Goal: Check status: Check status

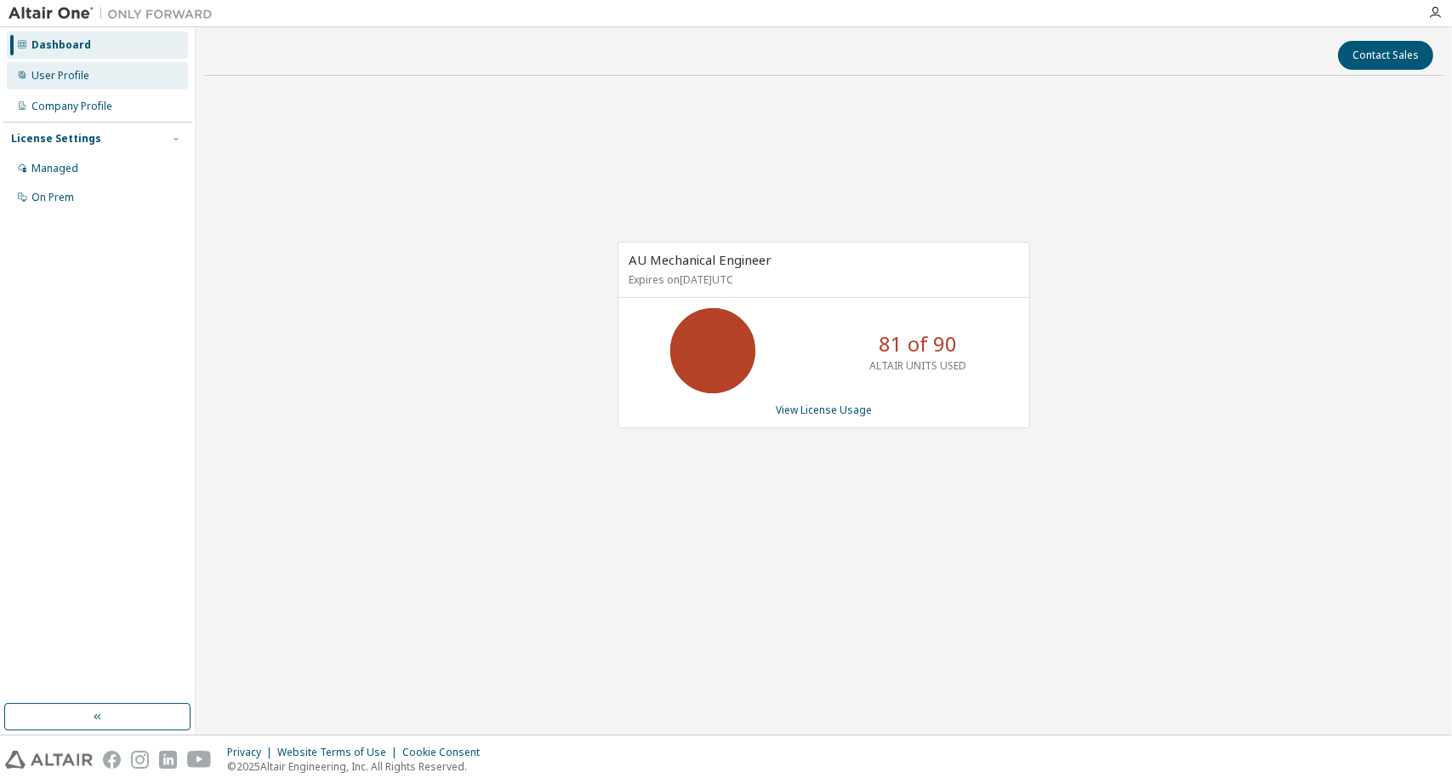
click at [37, 74] on div "User Profile" at bounding box center [60, 76] width 58 height 14
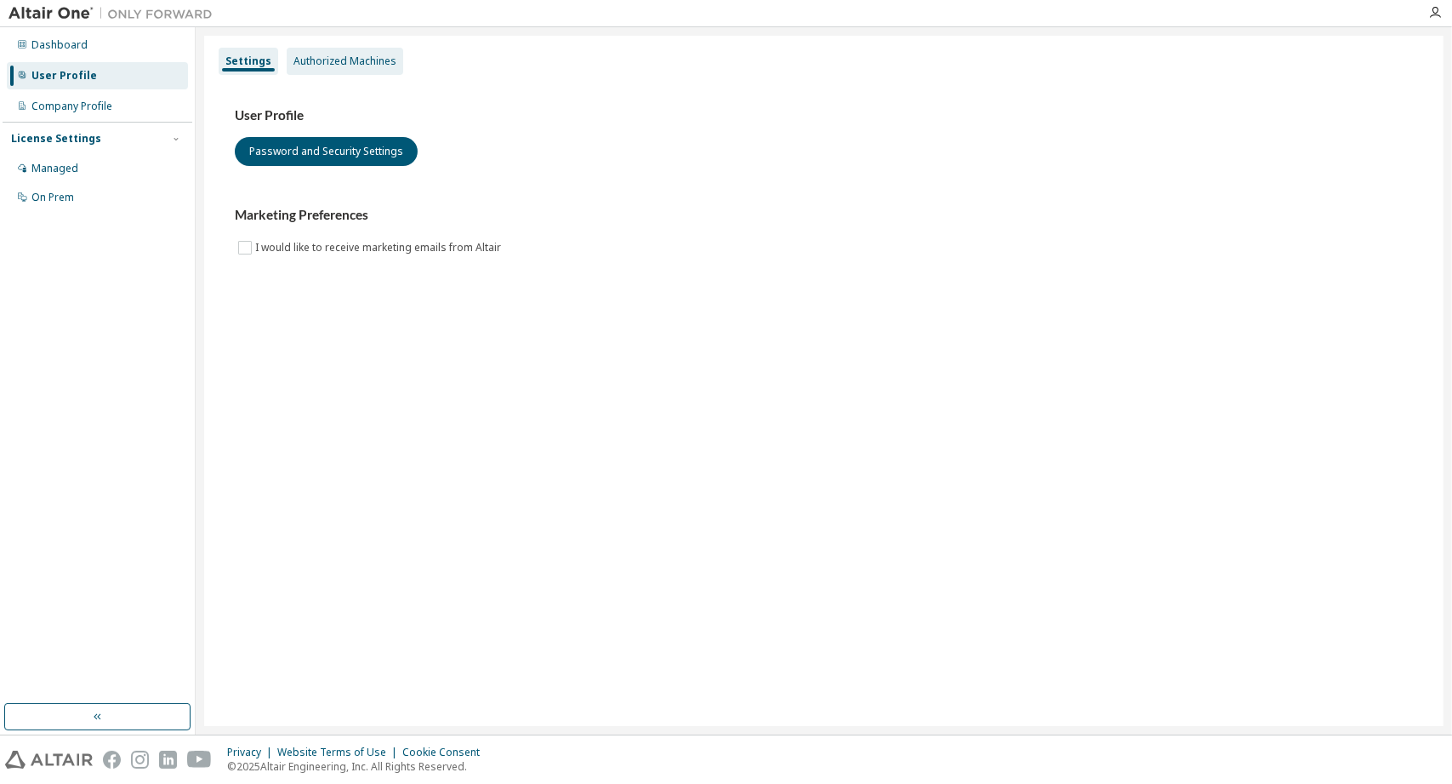
click at [341, 66] on div "Authorized Machines" at bounding box center [345, 61] width 103 height 14
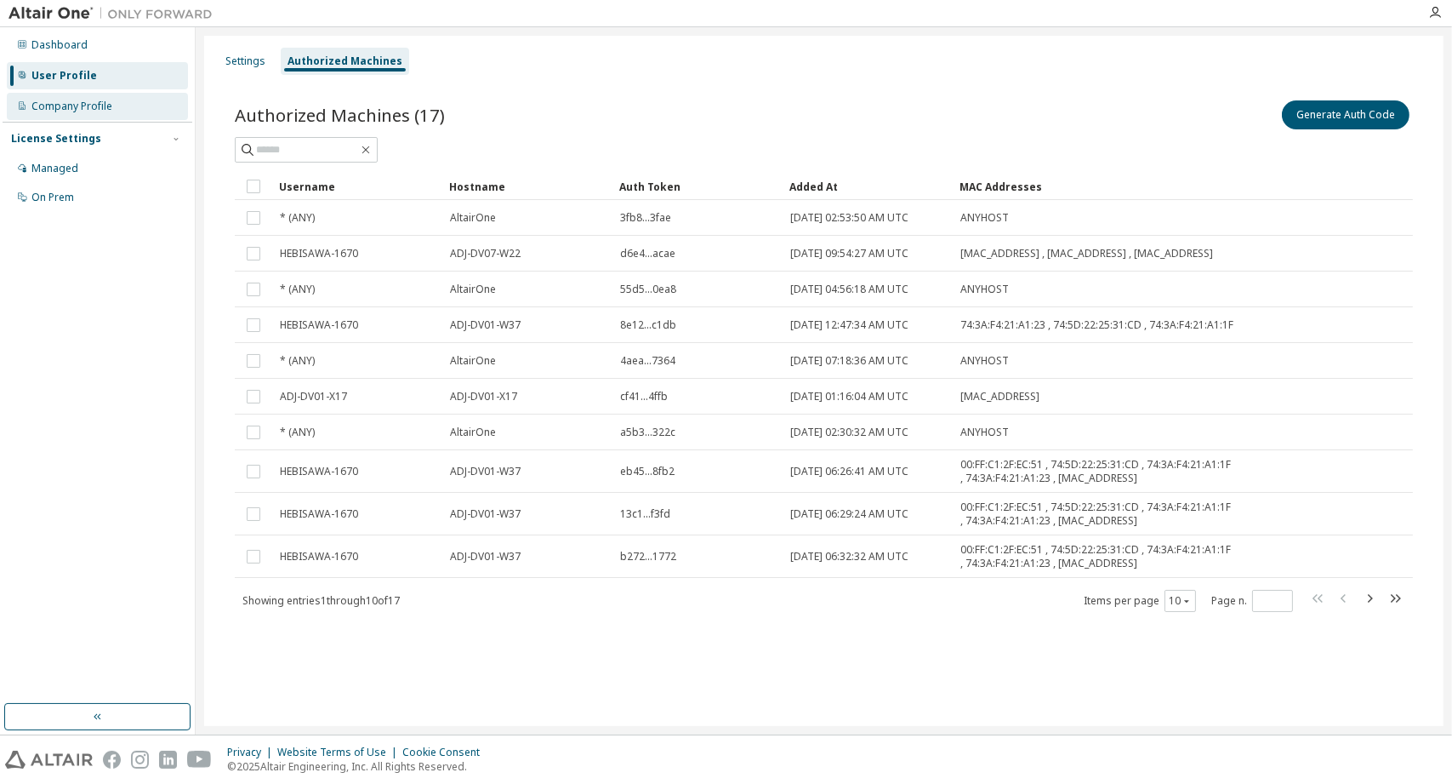
click at [9, 108] on div "Company Profile" at bounding box center [97, 106] width 181 height 27
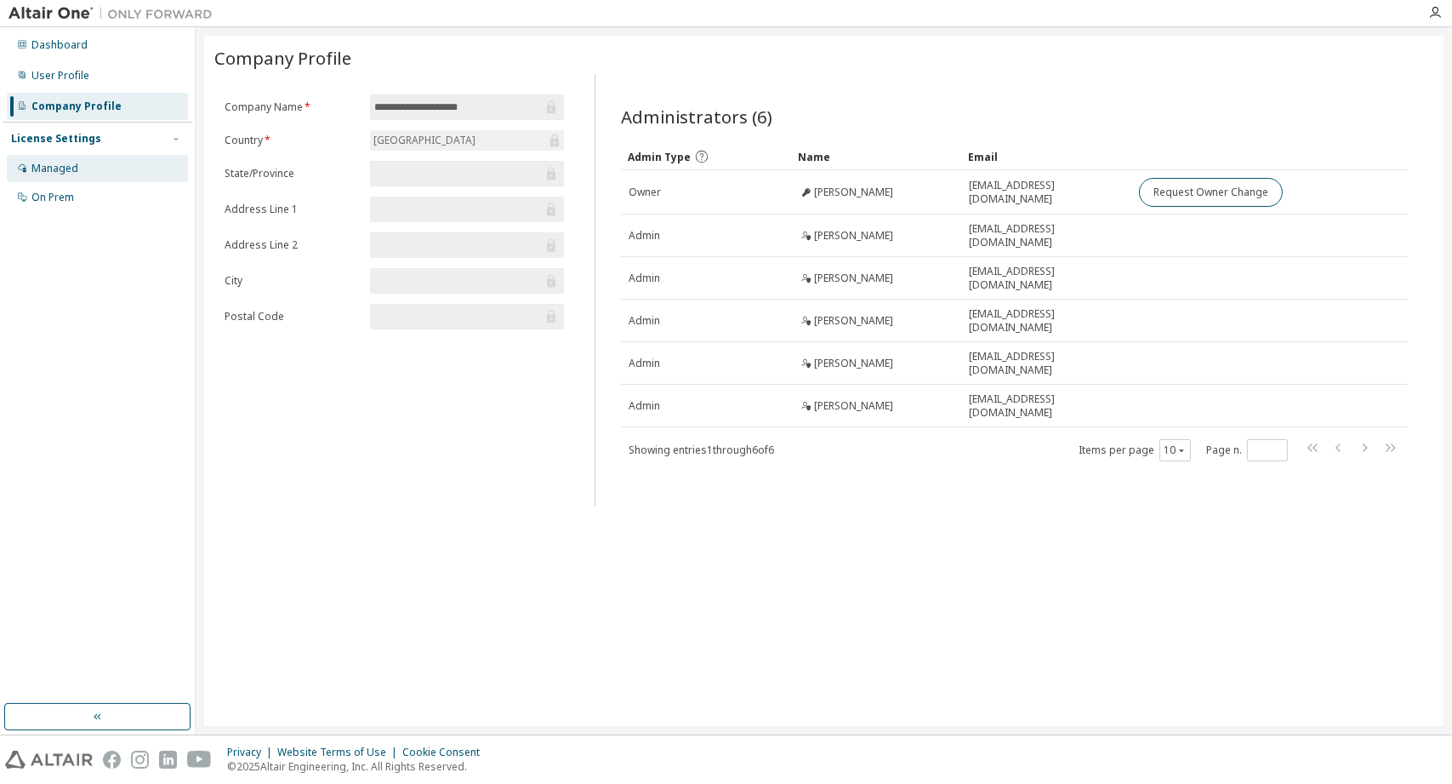
click at [29, 180] on div "Managed" at bounding box center [97, 168] width 181 height 27
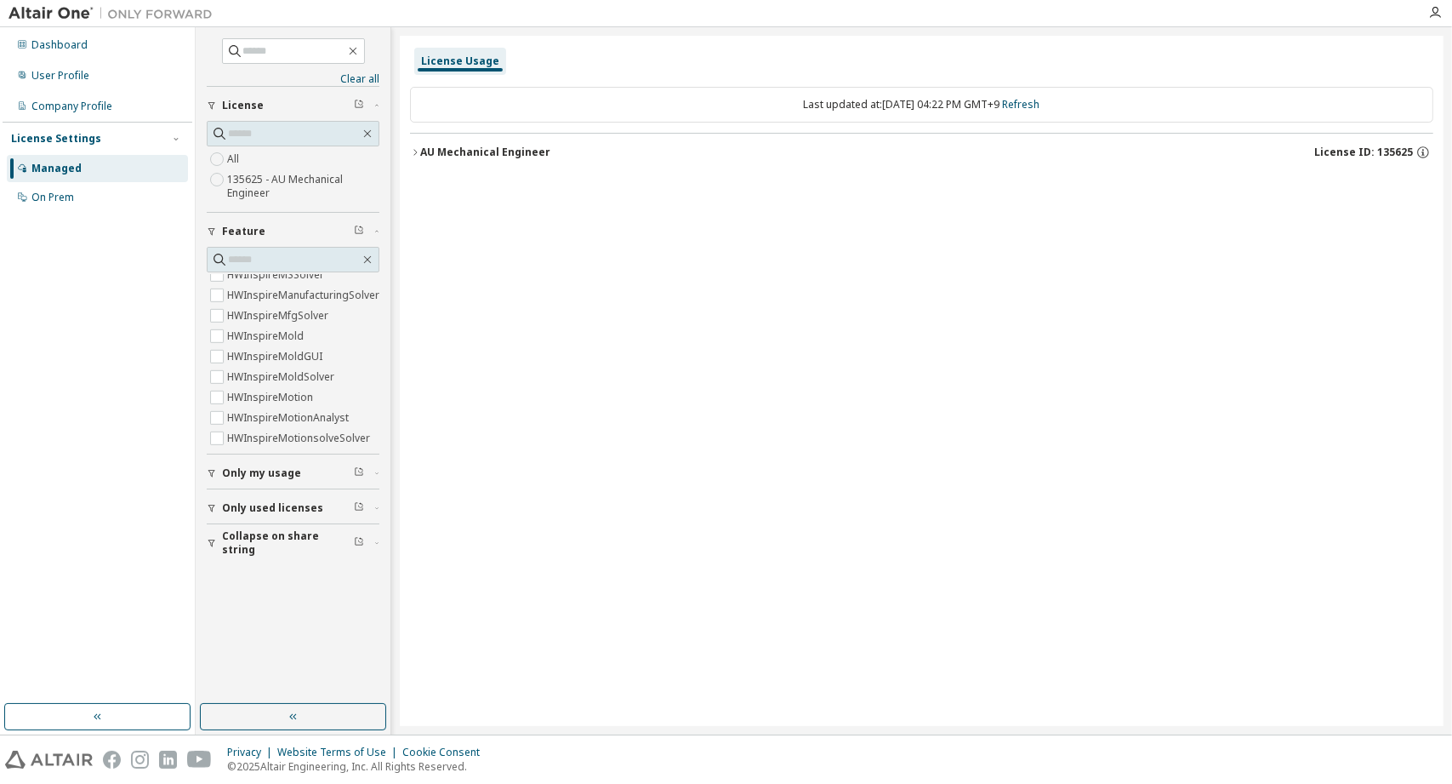
scroll to position [2467, 0]
click at [46, 198] on div "On Prem" at bounding box center [52, 198] width 43 height 14
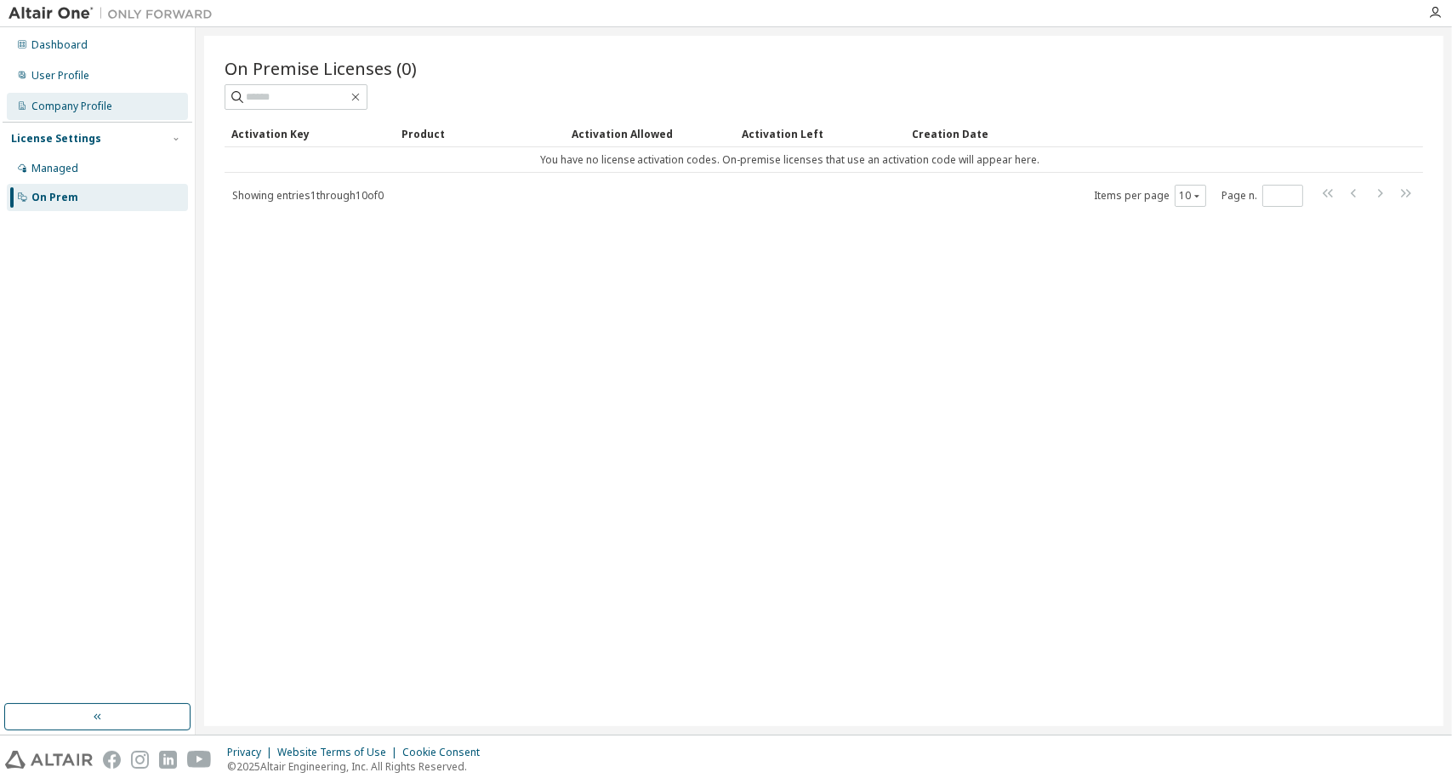
click at [43, 110] on div "Company Profile" at bounding box center [71, 107] width 81 height 14
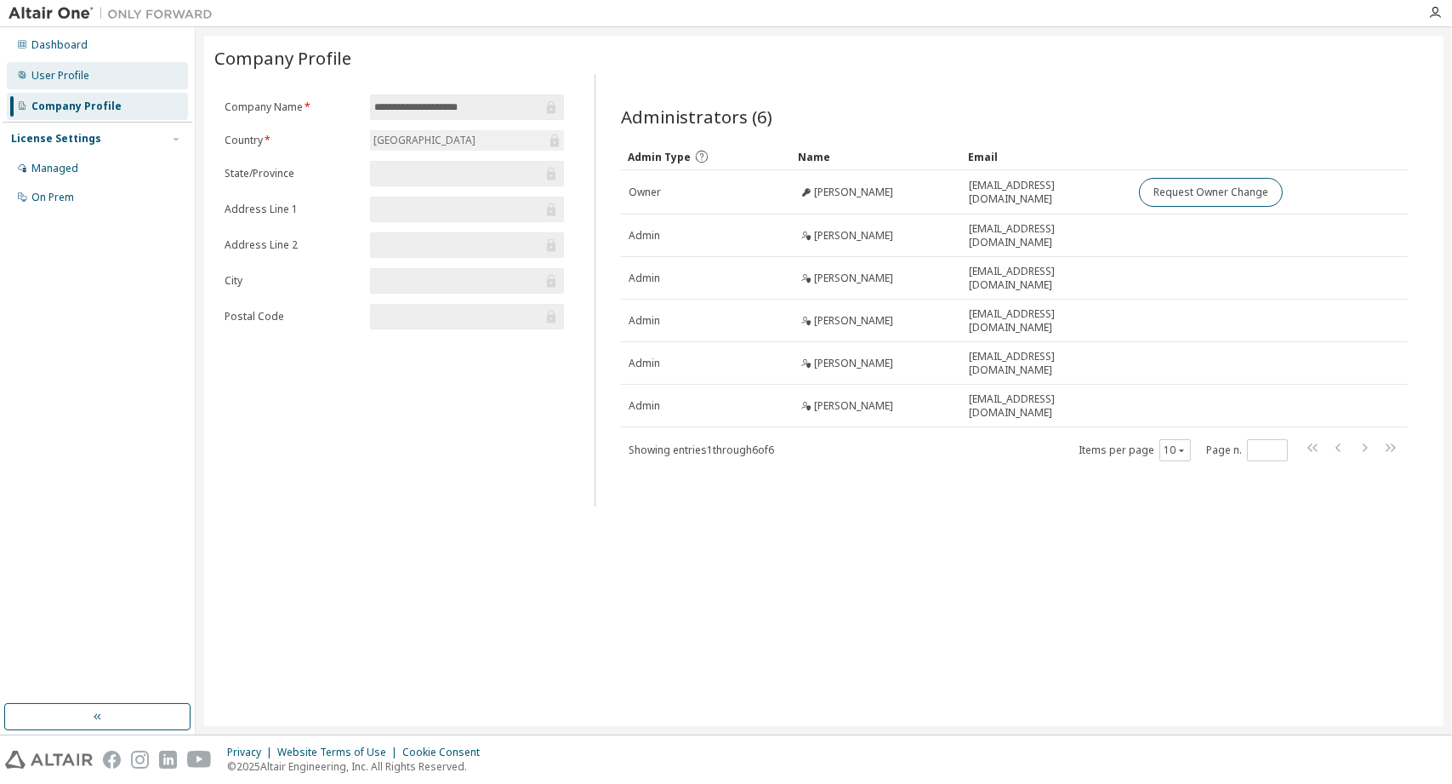
click at [43, 75] on div "User Profile" at bounding box center [60, 76] width 58 height 14
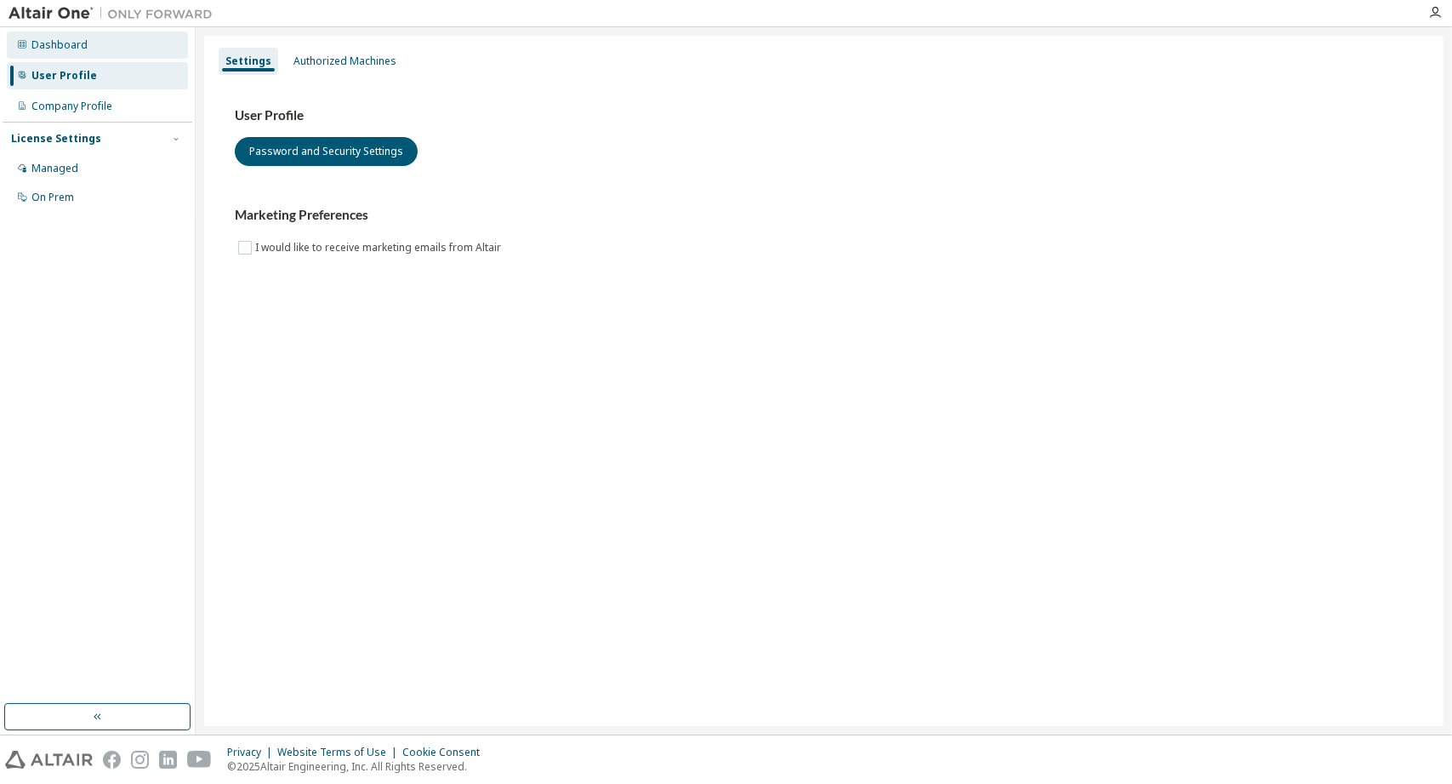
click at [56, 57] on div "Dashboard" at bounding box center [97, 44] width 181 height 27
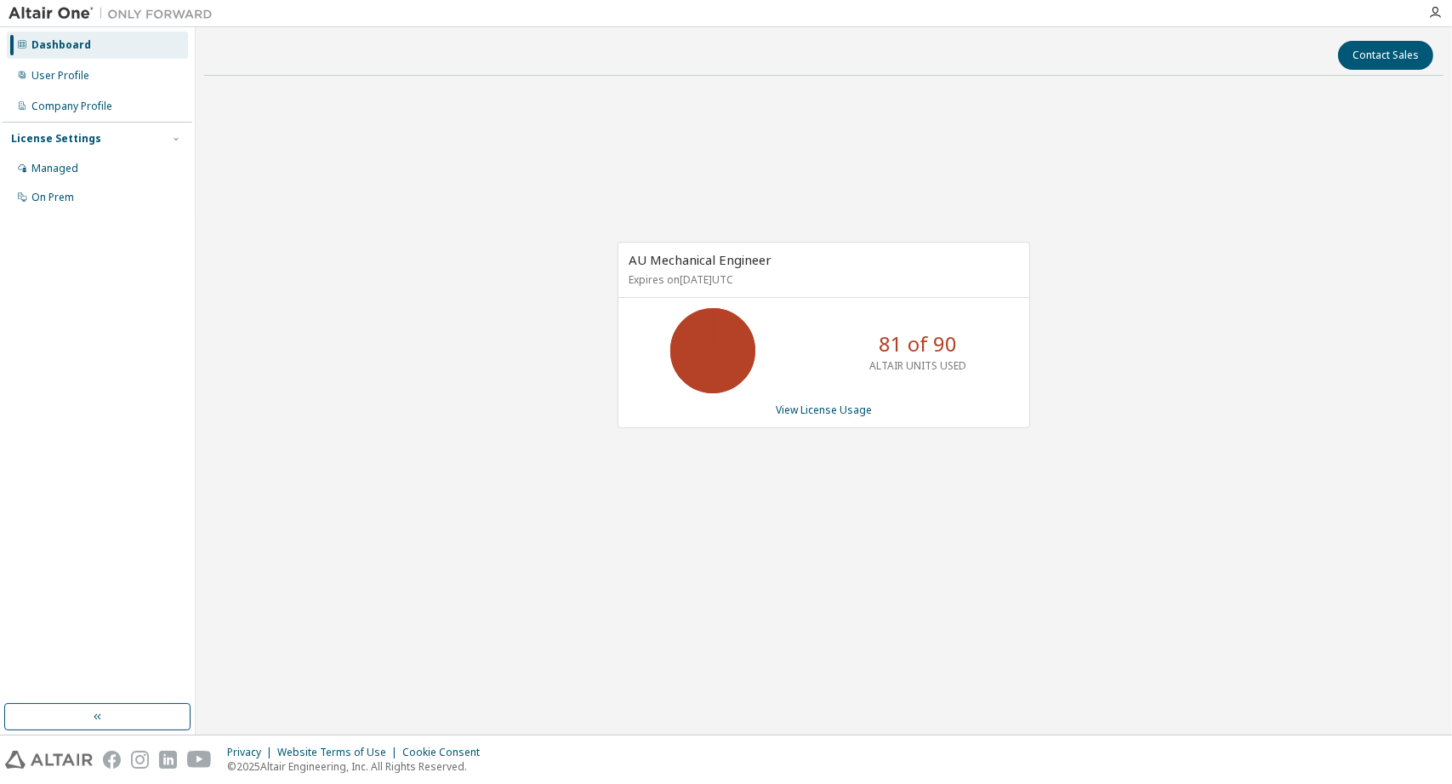
click at [679, 269] on div "AU Mechanical Engineer Expires on January 1, 2038 UTC" at bounding box center [824, 269] width 411 height 55
click at [710, 282] on p "Expires on January 1, 2038 UTC" at bounding box center [822, 279] width 386 height 14
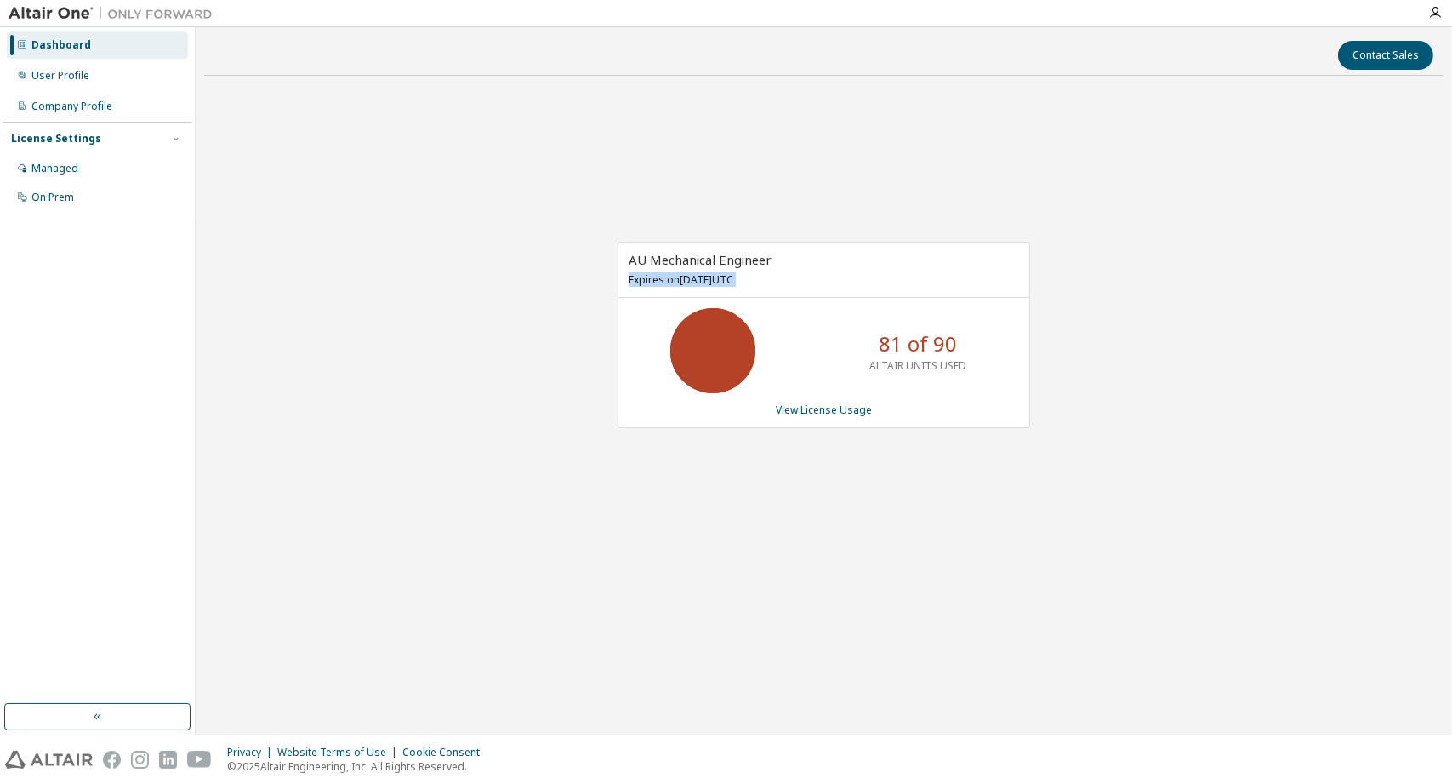
click at [710, 282] on p "Expires on January 1, 2038 UTC" at bounding box center [822, 279] width 386 height 14
click at [816, 411] on link "View License Usage" at bounding box center [824, 409] width 96 height 14
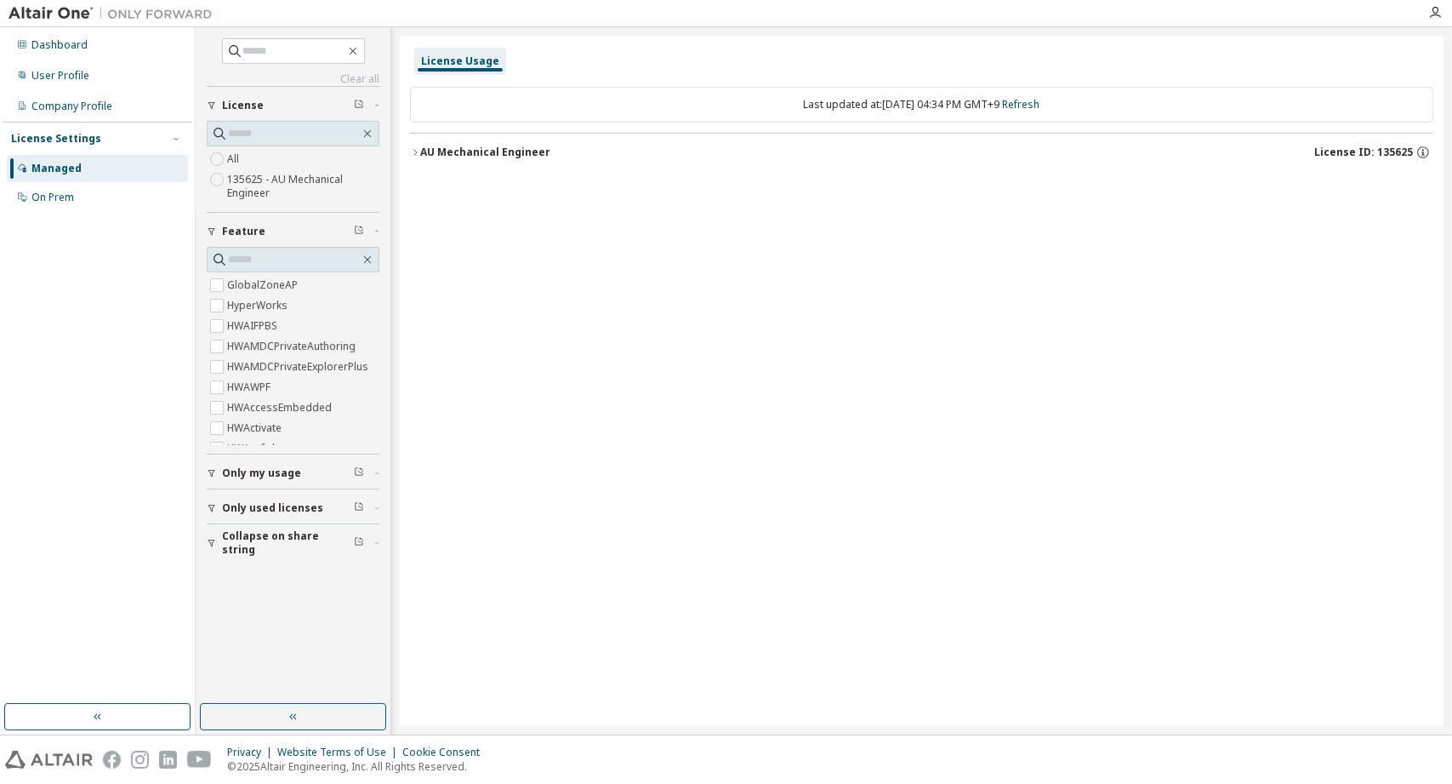
click at [236, 184] on label "135625 - AU Mechanical Engineer" at bounding box center [303, 186] width 152 height 34
click at [413, 163] on button "AU Mechanical Engineer License ID: 135625" at bounding box center [922, 152] width 1024 height 37
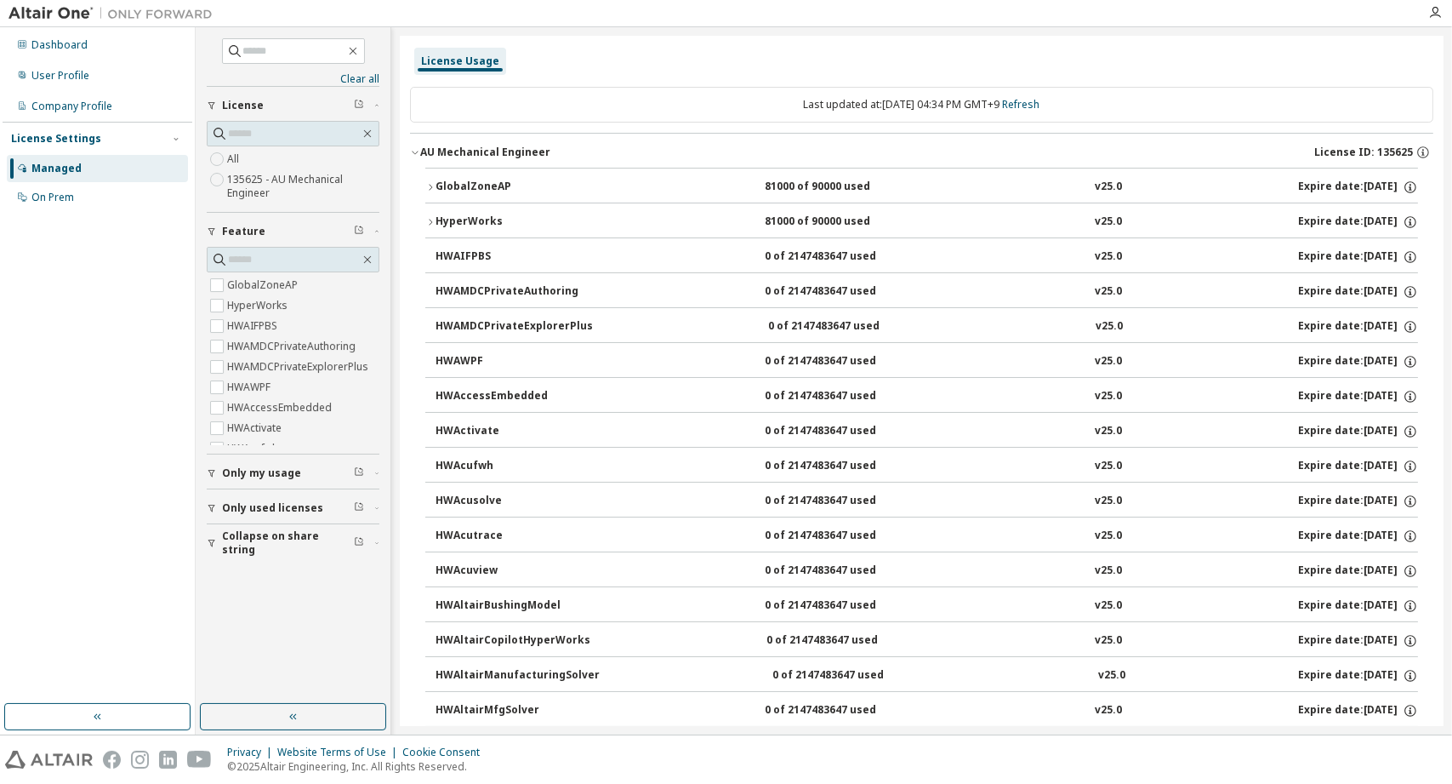
click at [436, 187] on div "GlobalZoneAP" at bounding box center [512, 187] width 153 height 15
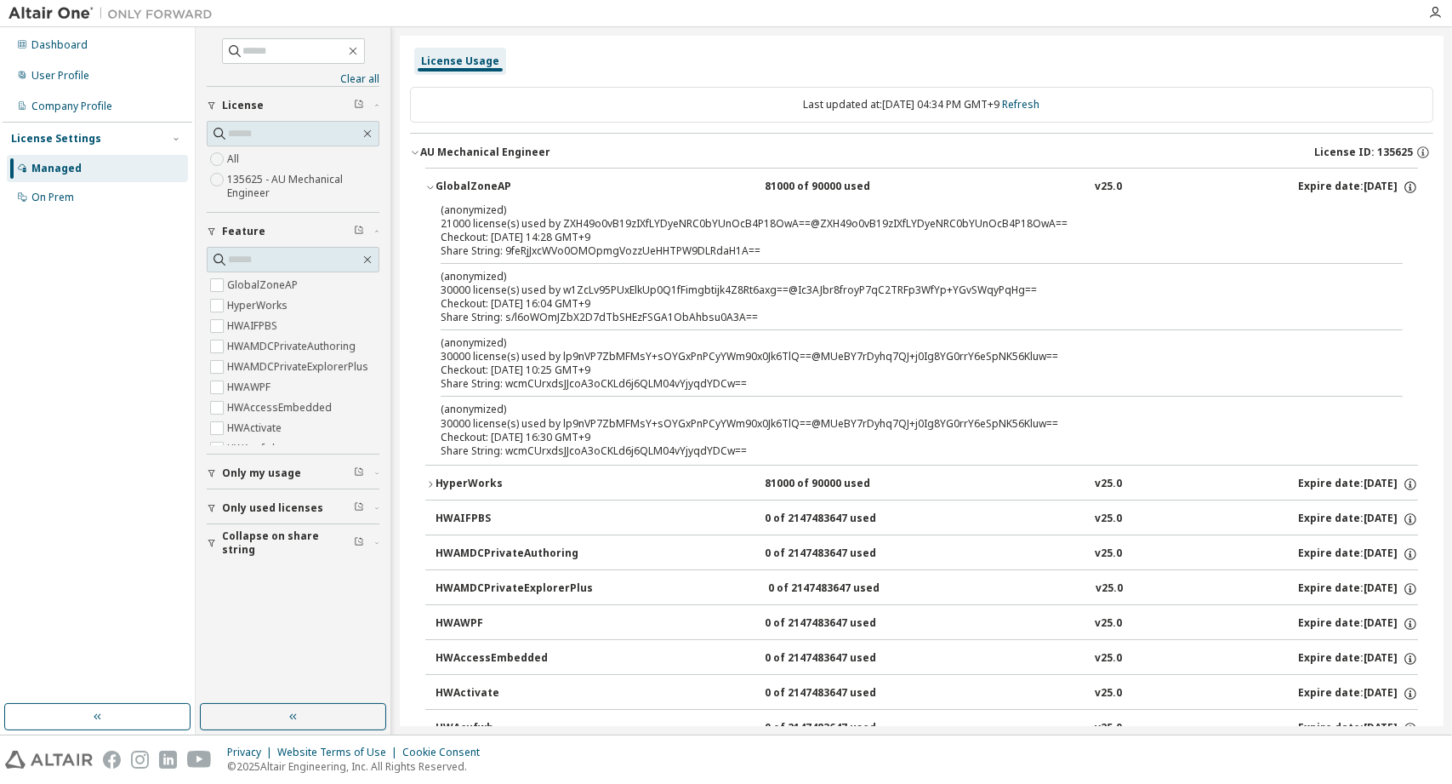
click at [436, 187] on div "GlobalZoneAP" at bounding box center [512, 187] width 153 height 15
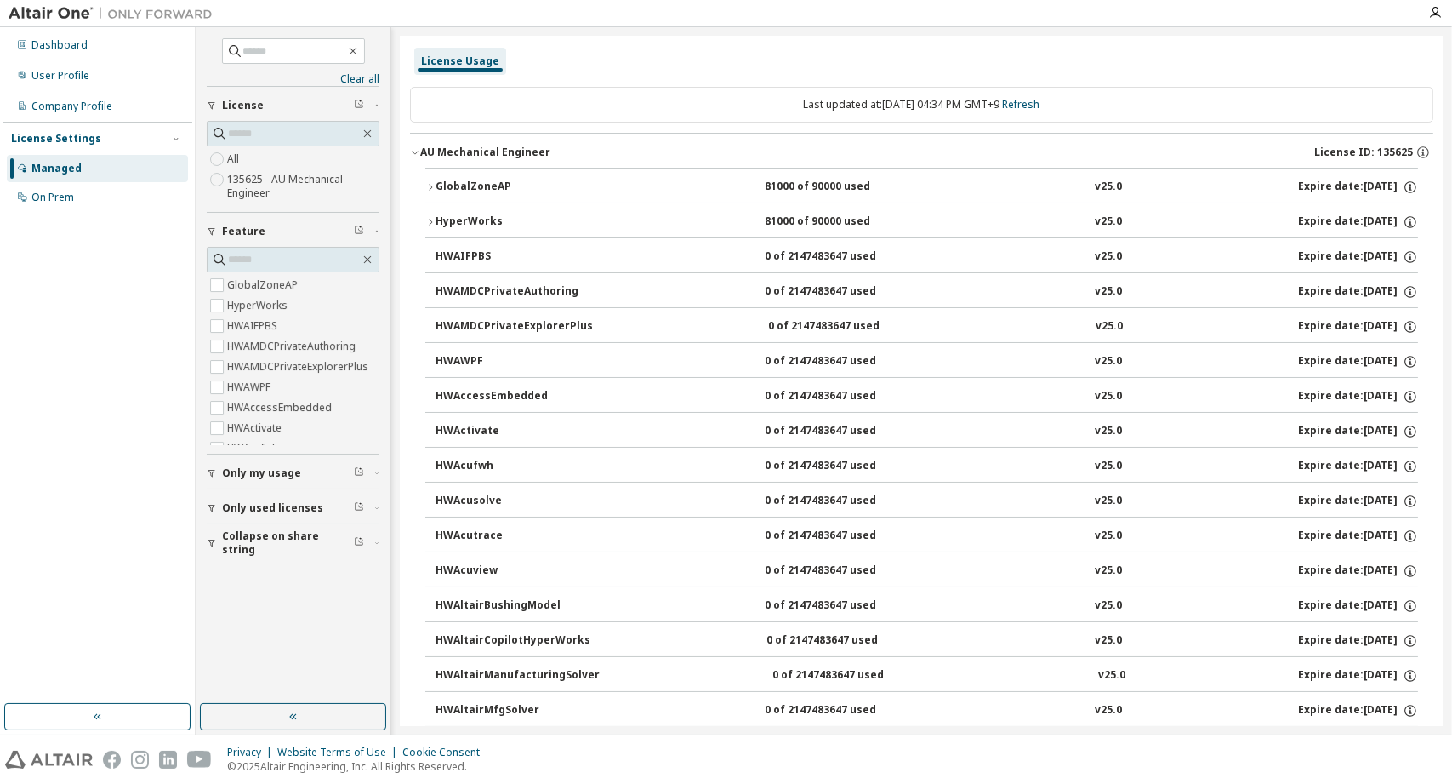
click at [426, 220] on icon "button" at bounding box center [430, 222] width 10 height 10
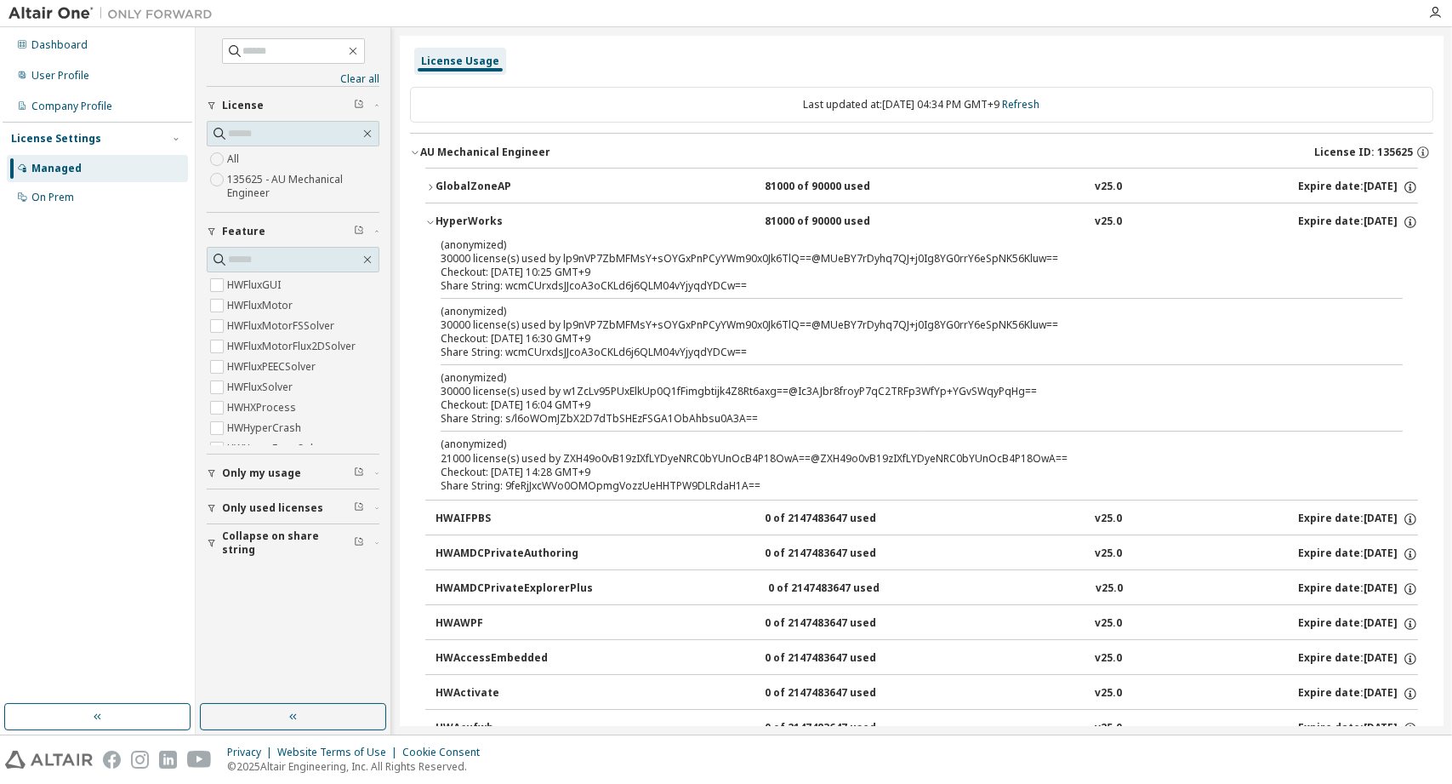
scroll to position [1446, 0]
click at [254, 475] on span "Only my usage" at bounding box center [261, 473] width 79 height 14
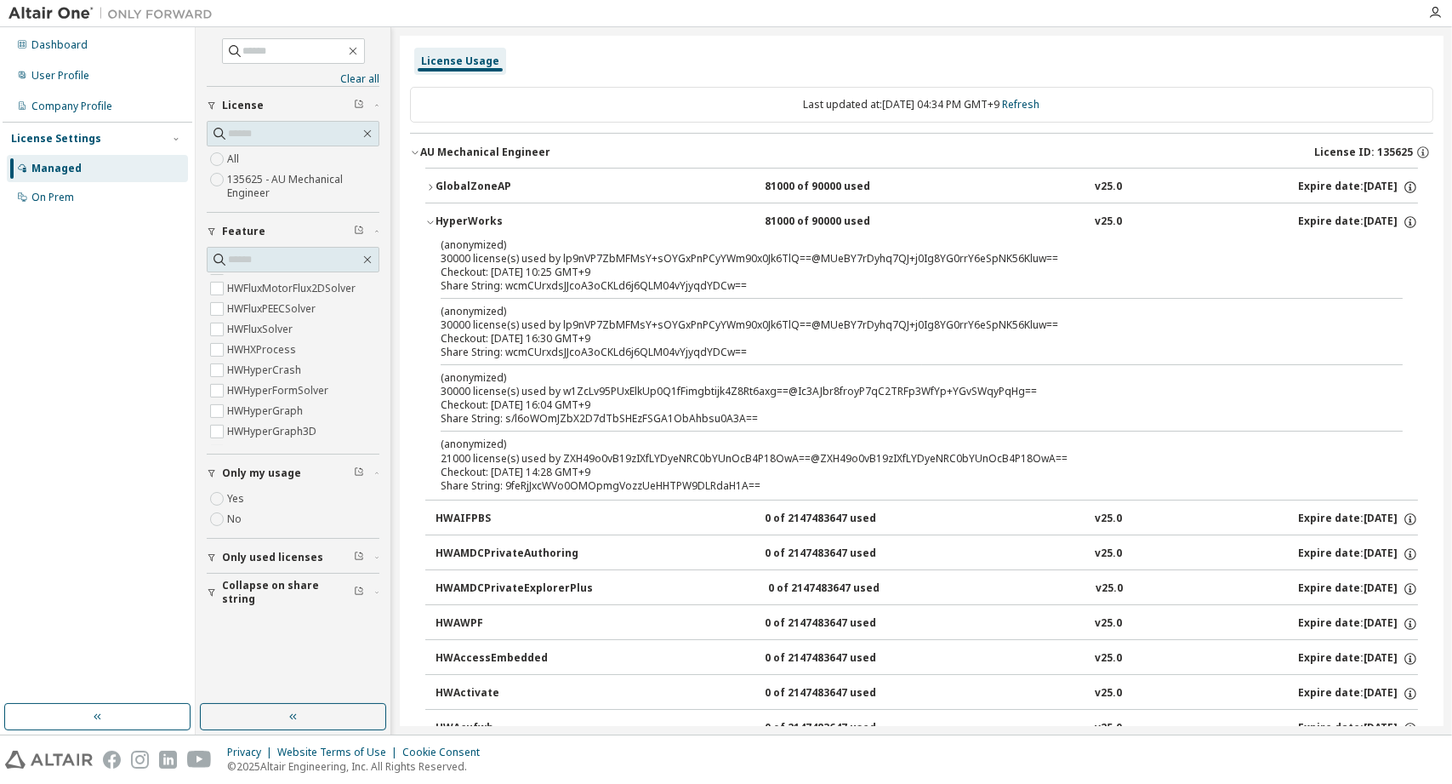
click at [236, 492] on label "Yes" at bounding box center [237, 498] width 20 height 20
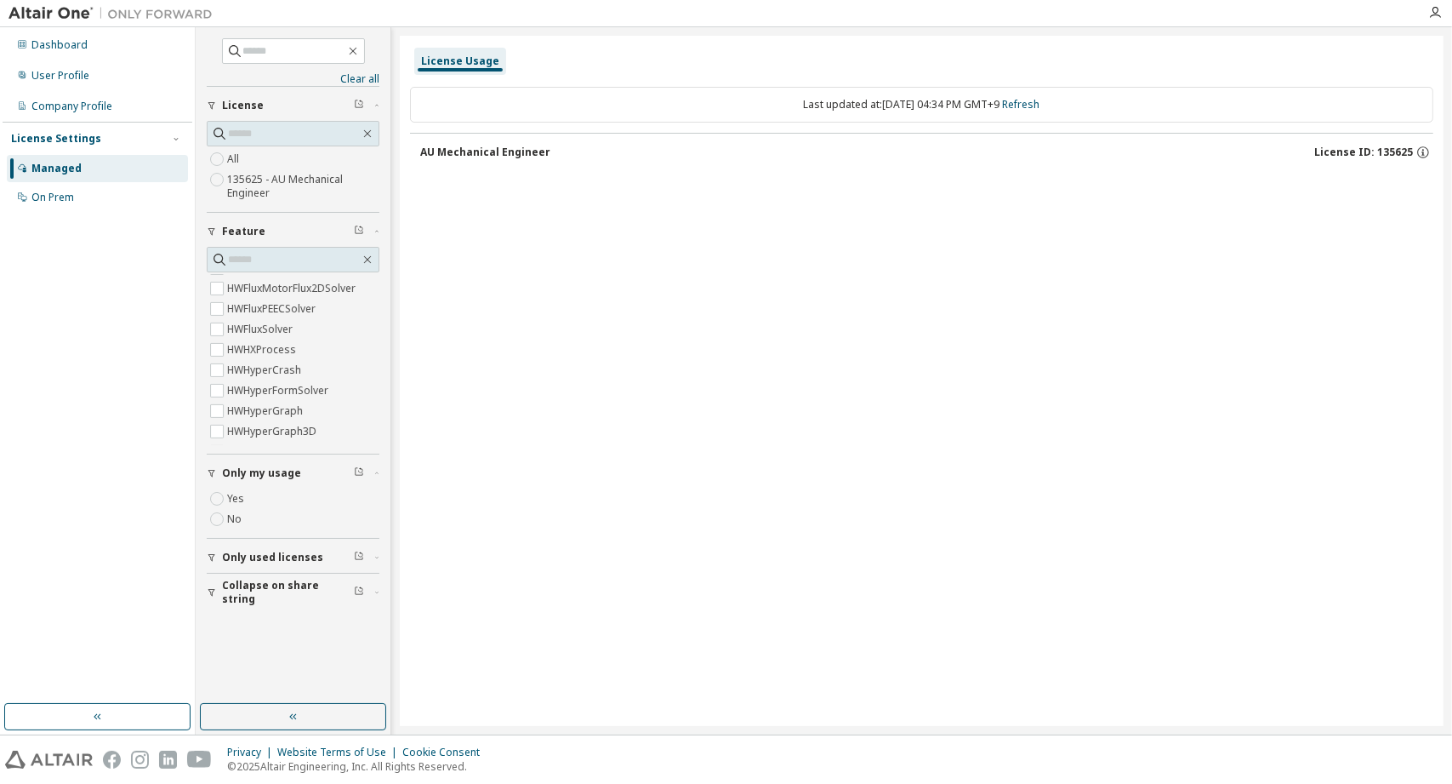
click at [236, 492] on label "Yes" at bounding box center [237, 498] width 20 height 20
click at [223, 550] on span "Only used licenses" at bounding box center [272, 557] width 101 height 14
click at [534, 469] on div "License Usage Last updated at: Tue 2025-10-07 04:35 PM GMT+9 Refresh AU Mechani…" at bounding box center [922, 381] width 1044 height 690
click at [410, 148] on icon "button" at bounding box center [415, 152] width 10 height 10
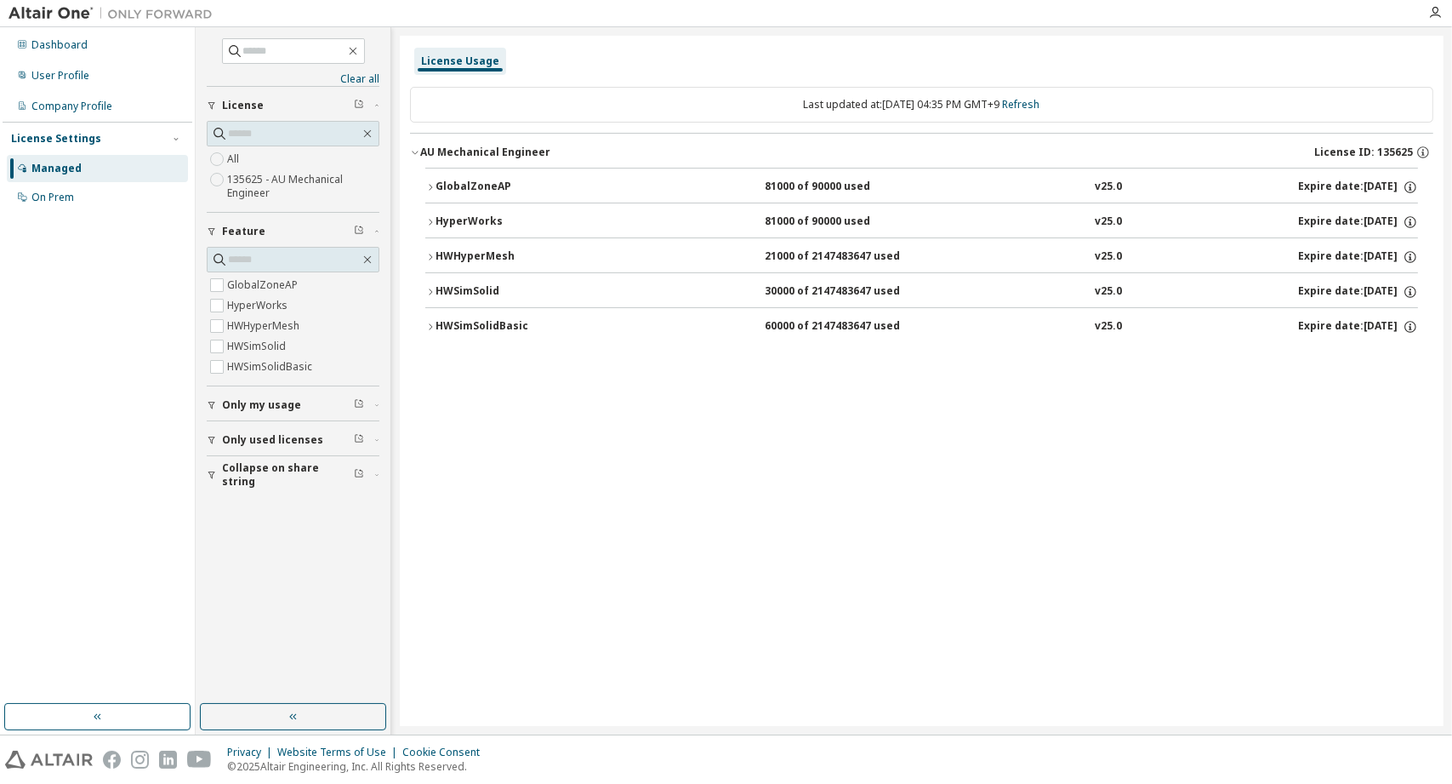
click at [223, 408] on span "Only my usage" at bounding box center [261, 405] width 79 height 14
click at [244, 394] on button "Only my usage" at bounding box center [293, 404] width 173 height 37
click at [358, 408] on span "button" at bounding box center [359, 405] width 10 height 14
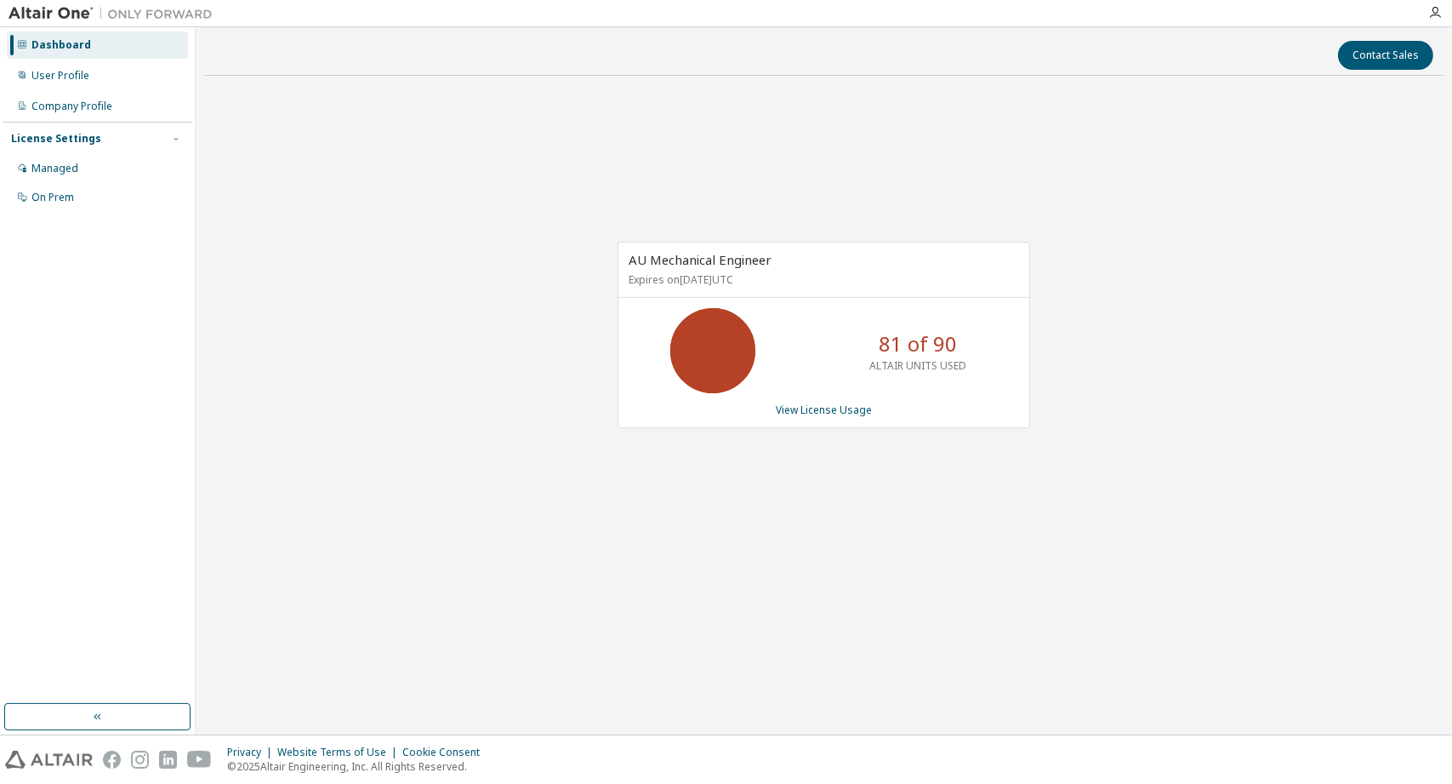
click at [807, 422] on div "AU Mechanical Engineer Expires on January 1, 2038 UTC 81 of 90 ALTAIR UNITS USE…" at bounding box center [824, 335] width 413 height 186
click at [806, 412] on link "View License Usage" at bounding box center [824, 409] width 96 height 14
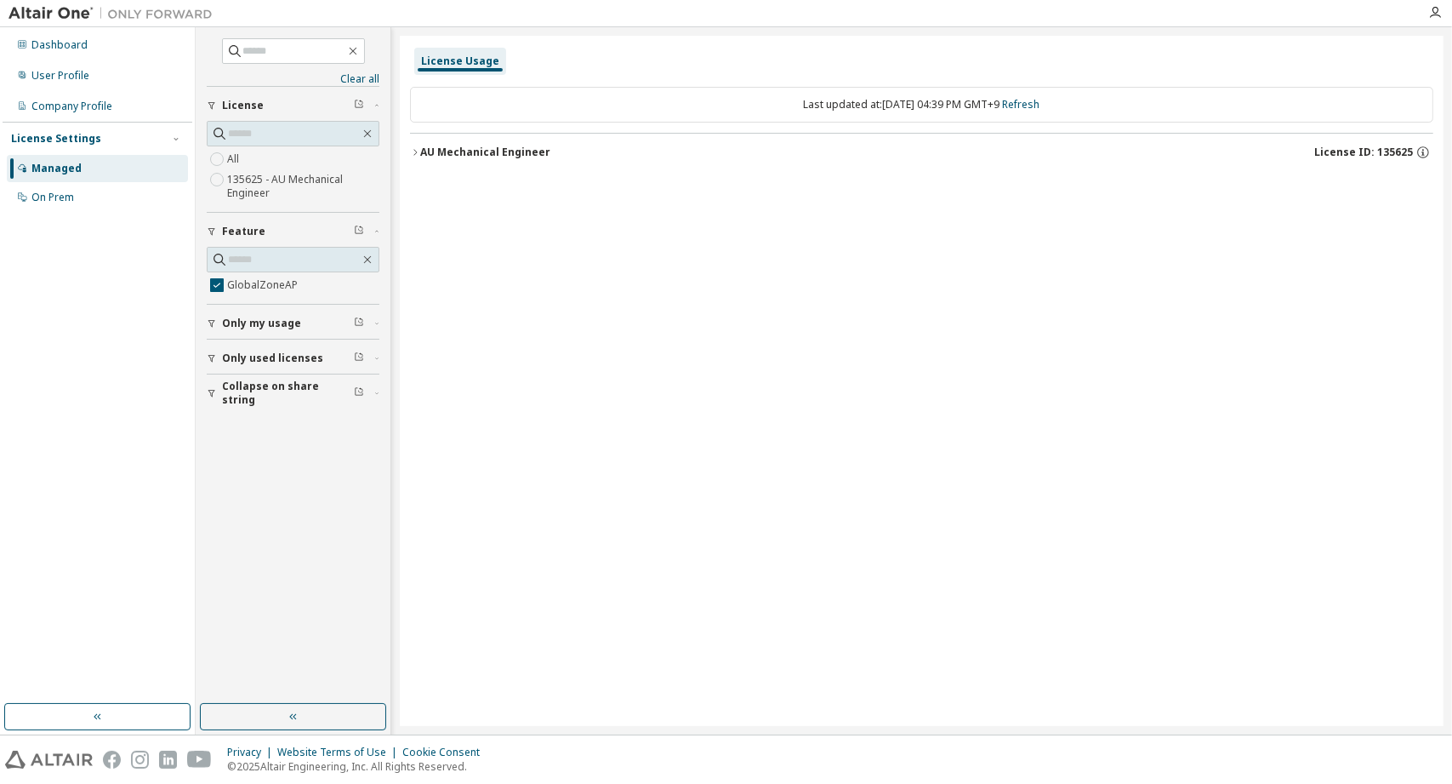
click at [414, 148] on icon "button" at bounding box center [415, 152] width 10 height 10
click at [429, 186] on icon "button" at bounding box center [430, 187] width 10 height 10
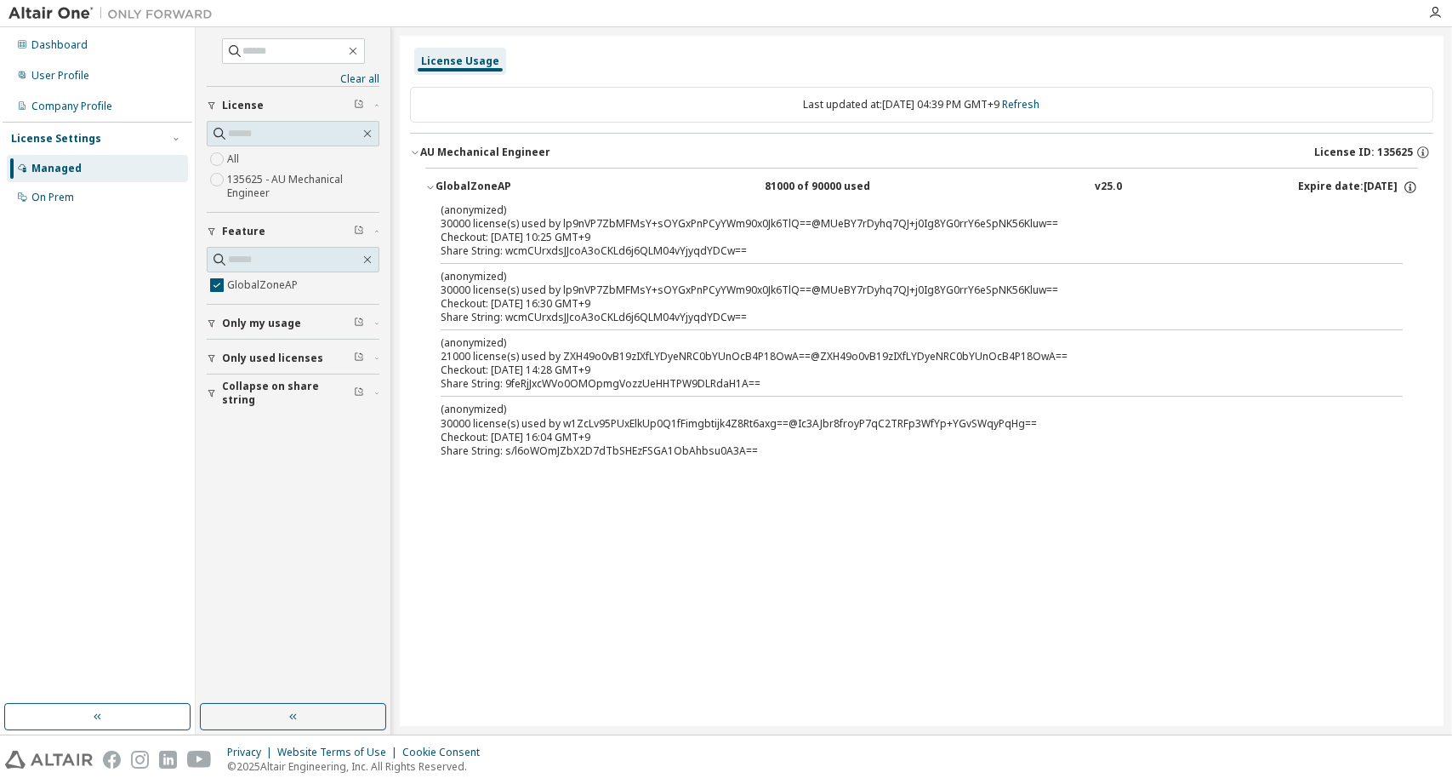
click at [765, 187] on div "81000 of 90000 used" at bounding box center [841, 187] width 153 height 15
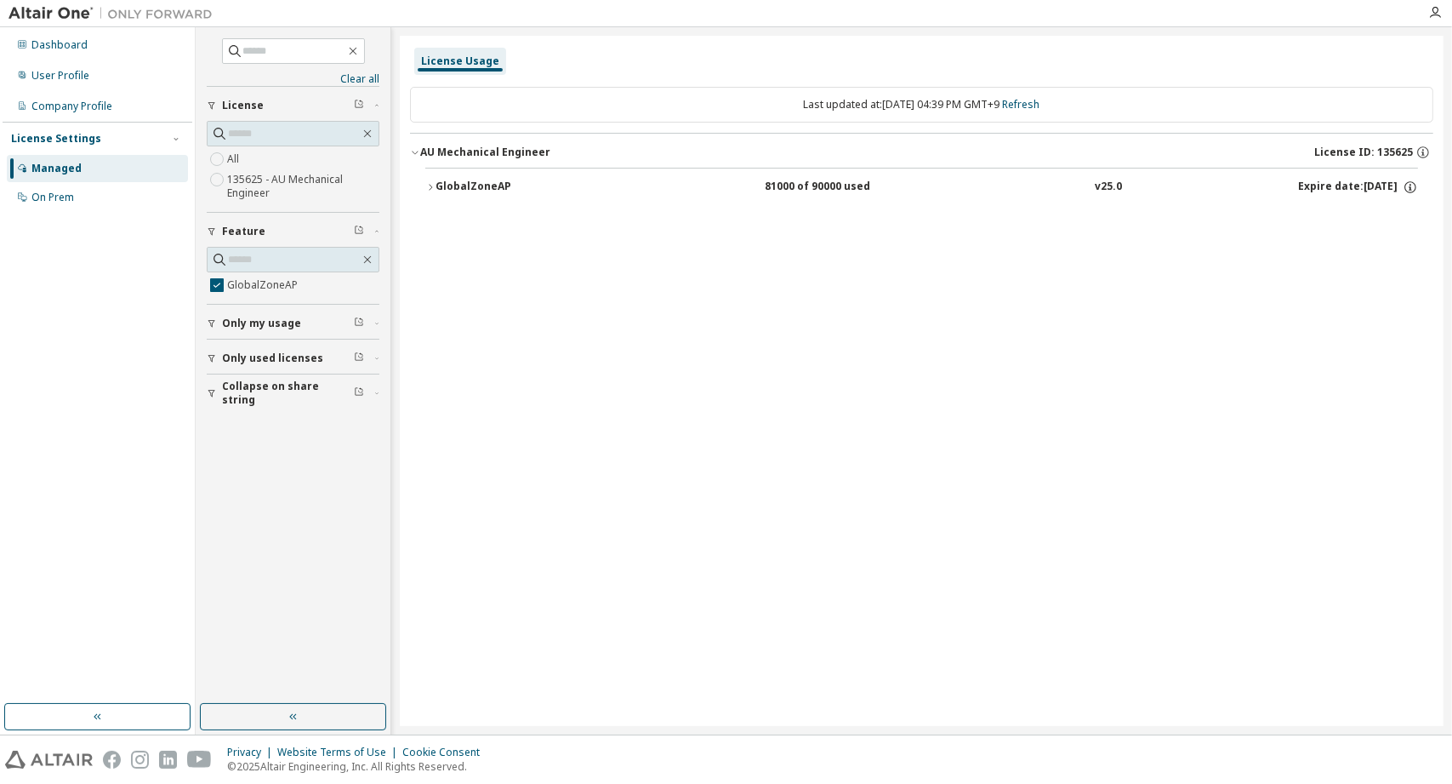
drag, startPoint x: 758, startPoint y: 185, endPoint x: 928, endPoint y: 199, distance: 170.7
click at [928, 199] on button "GlobalZoneAP 81000 of 90000 used v25.0 Expire date: 2038-01-01" at bounding box center [921, 186] width 993 height 37
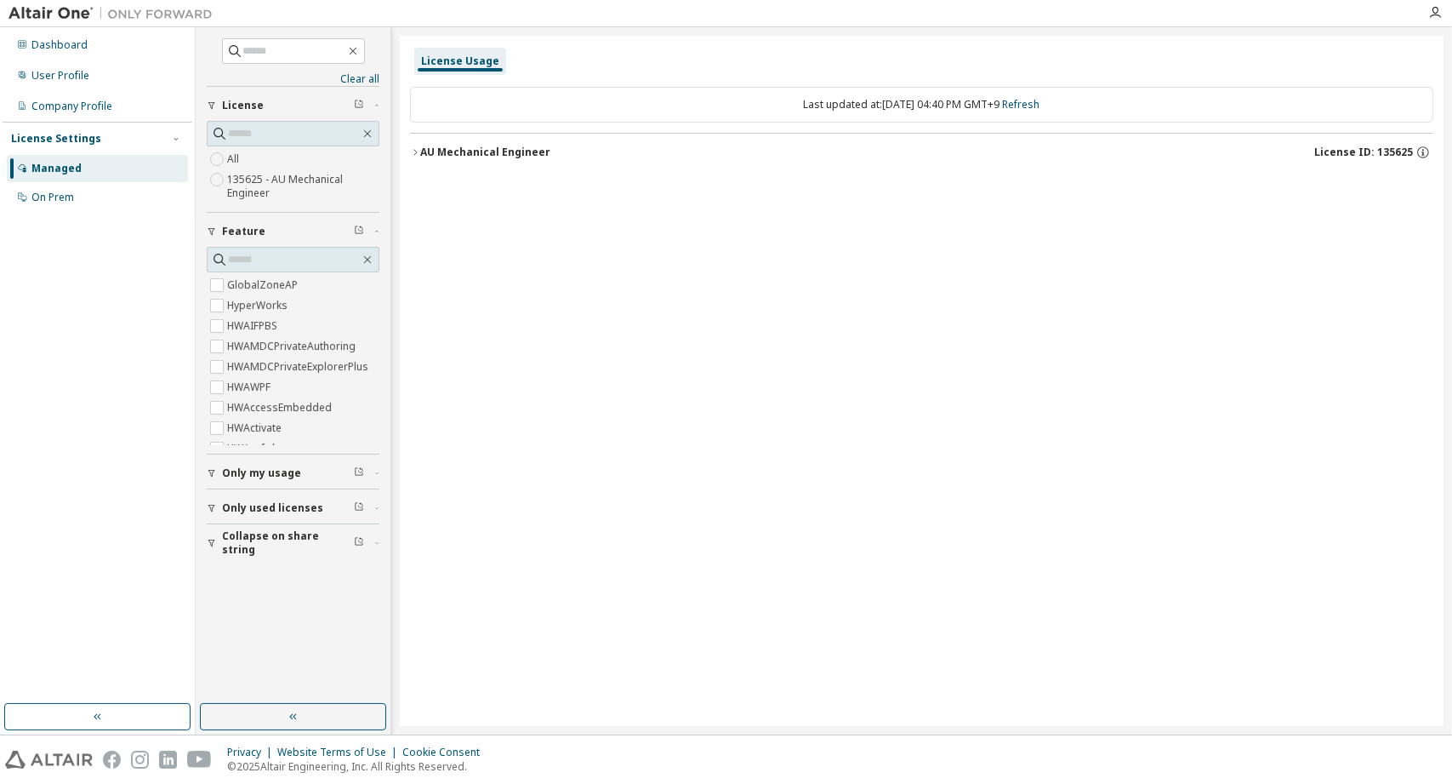
click at [414, 140] on button "AU Mechanical Engineer License ID: 135625" at bounding box center [922, 152] width 1024 height 37
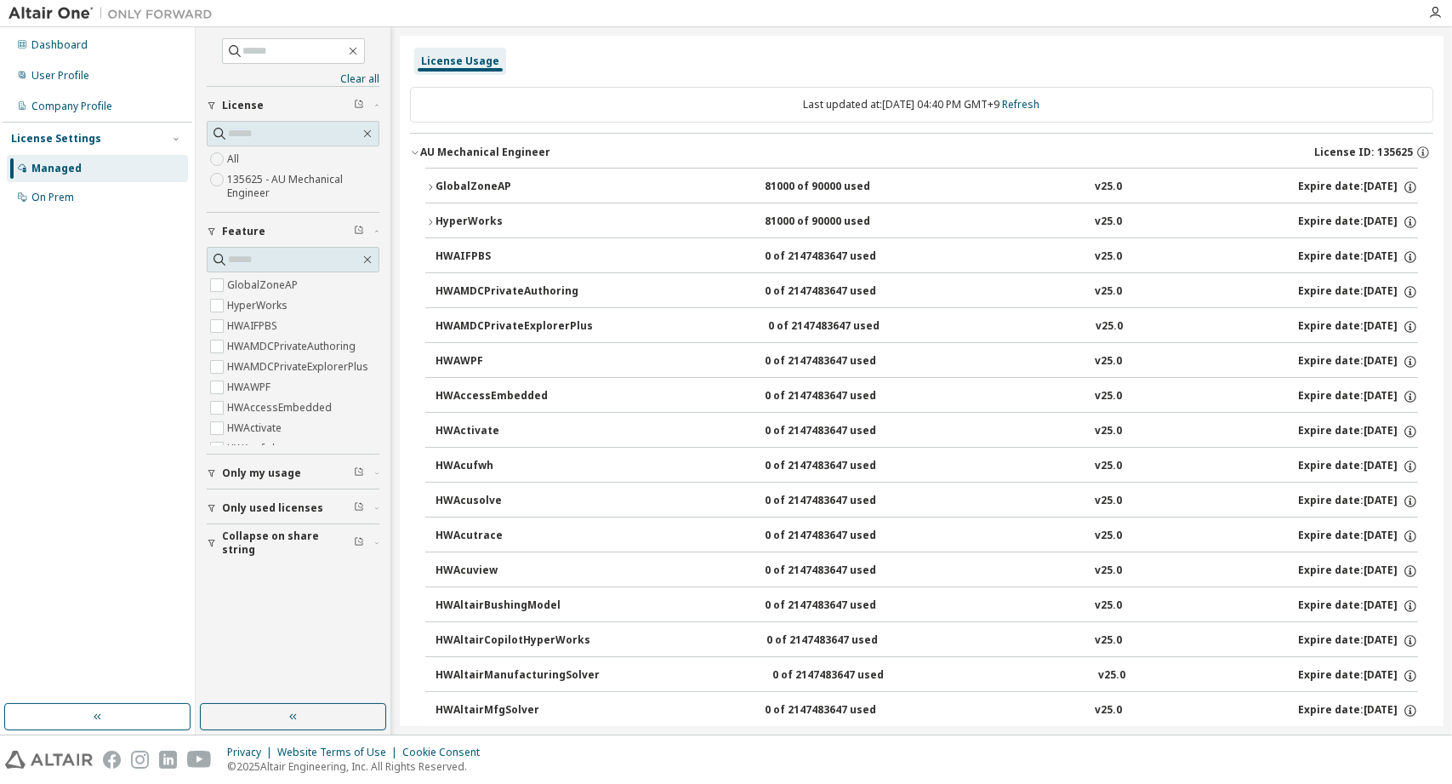
click at [431, 180] on button "GlobalZoneAP 81000 of 90000 used v25.0 Expire date: 2038-01-01" at bounding box center [921, 186] width 993 height 37
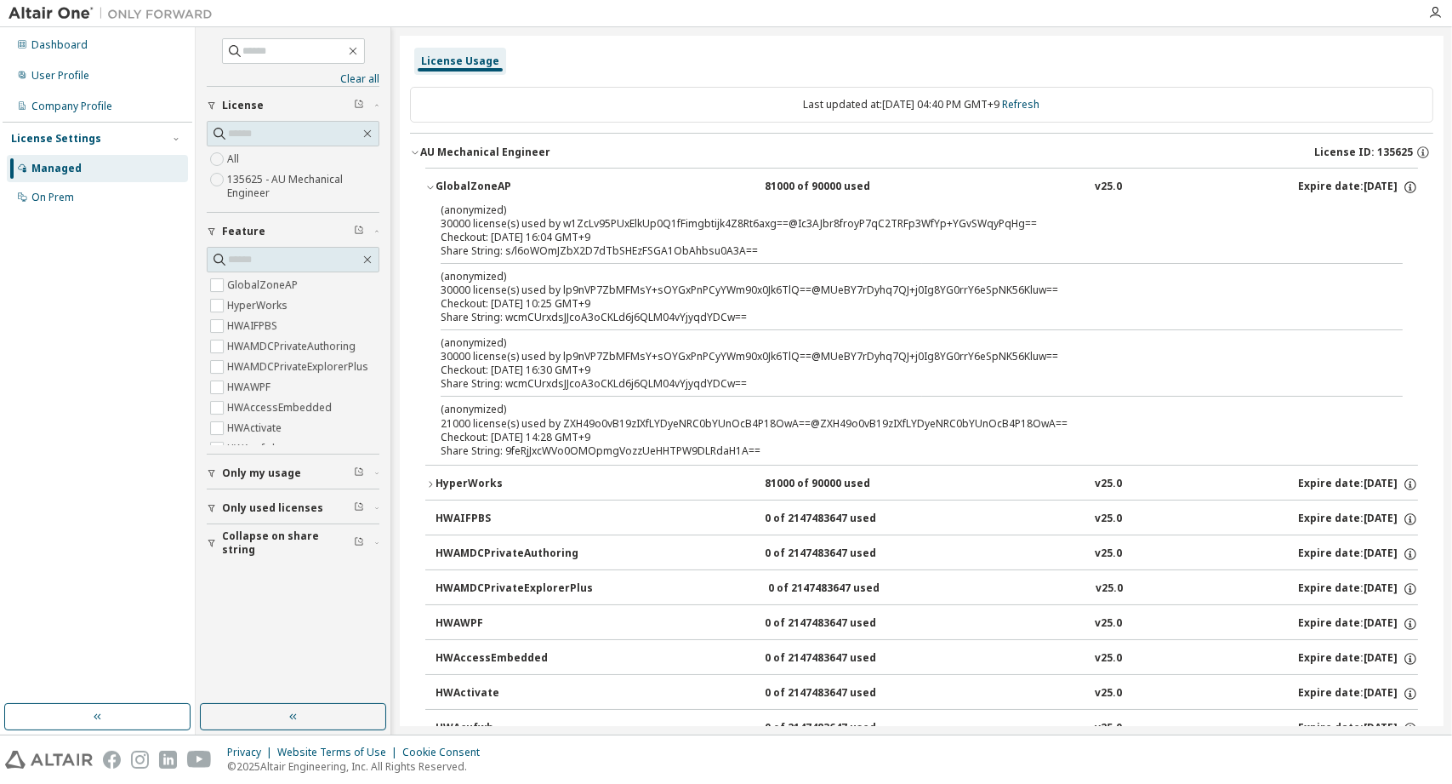
click at [431, 180] on button "GlobalZoneAP 81000 of 90000 used v25.0 Expire date: 2038-01-01" at bounding box center [921, 186] width 993 height 37
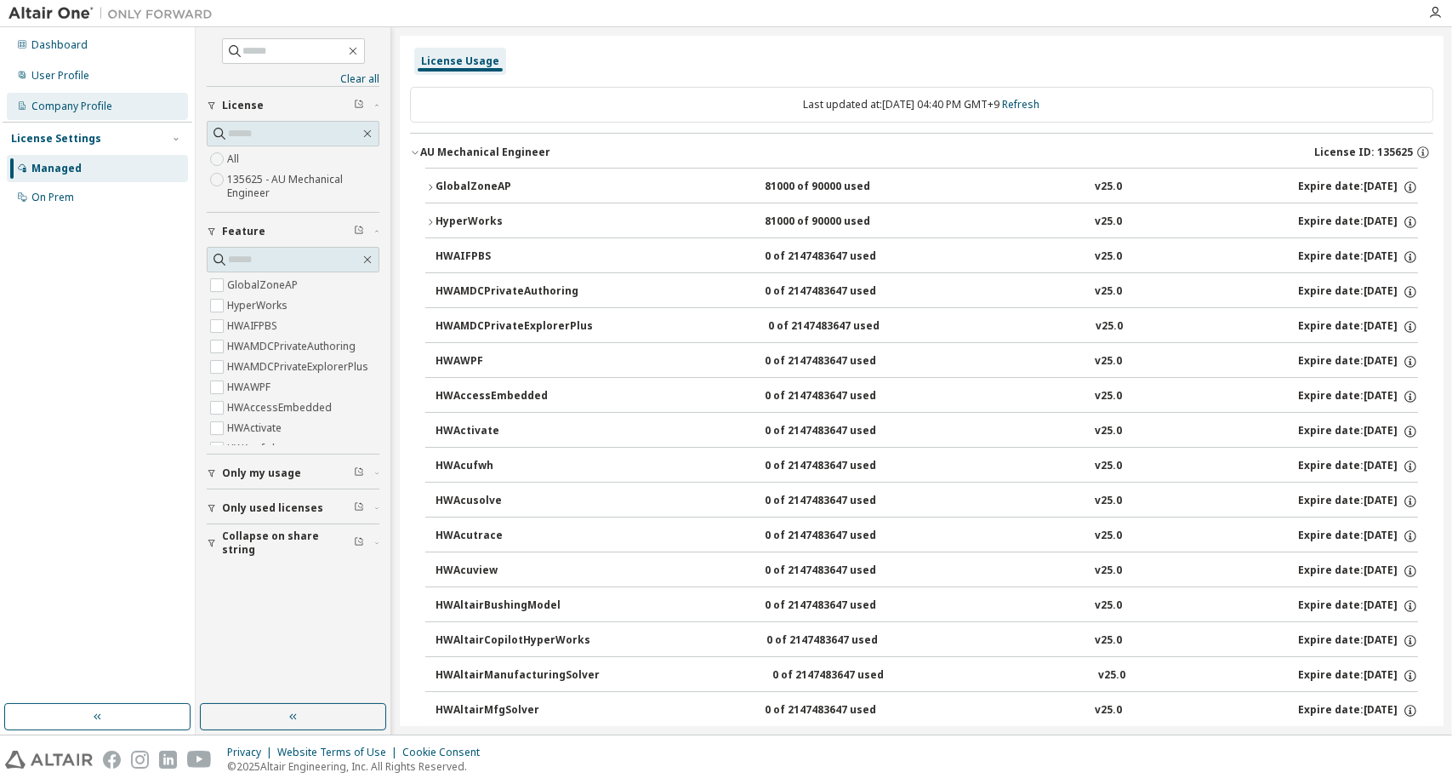
click at [30, 112] on div "Company Profile" at bounding box center [97, 106] width 181 height 27
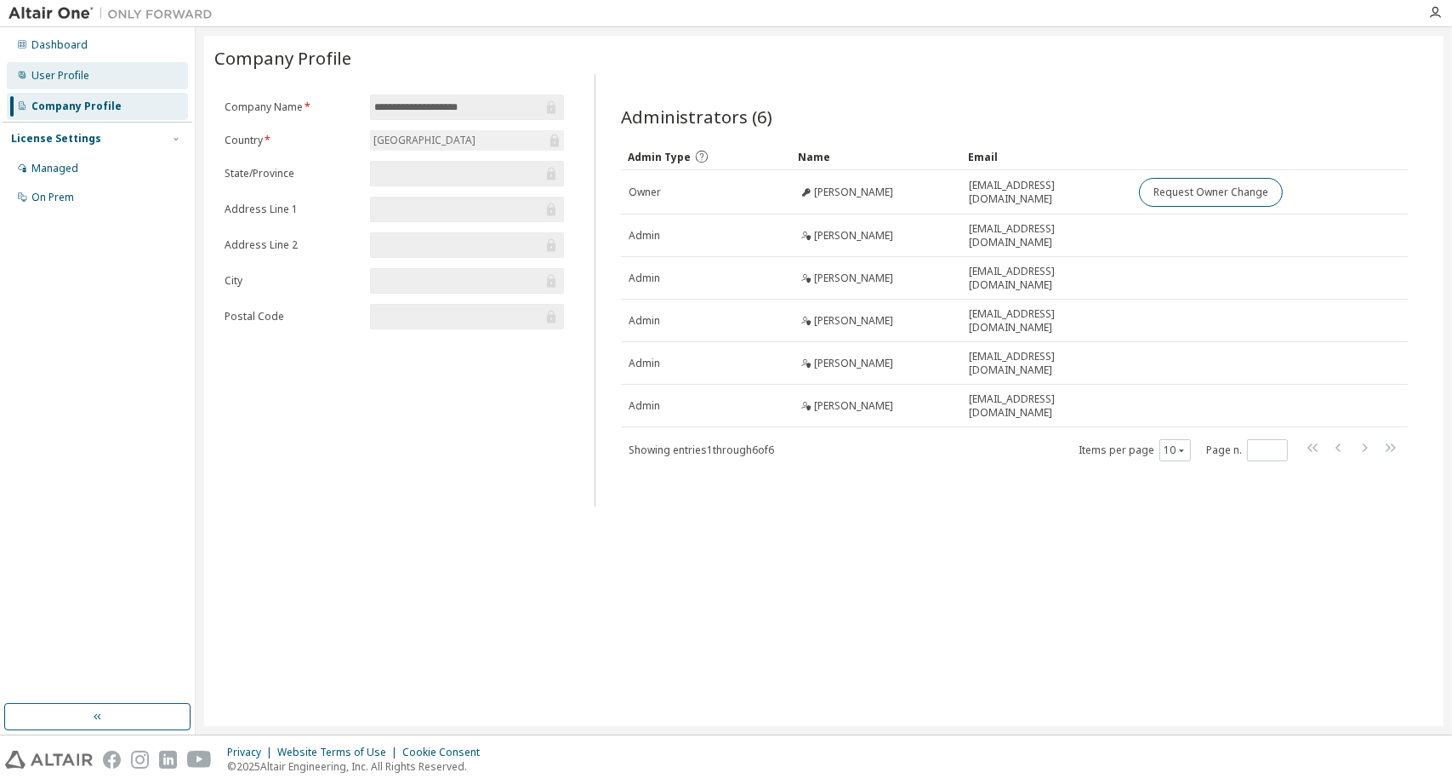
click at [21, 77] on icon at bounding box center [22, 74] width 7 height 7
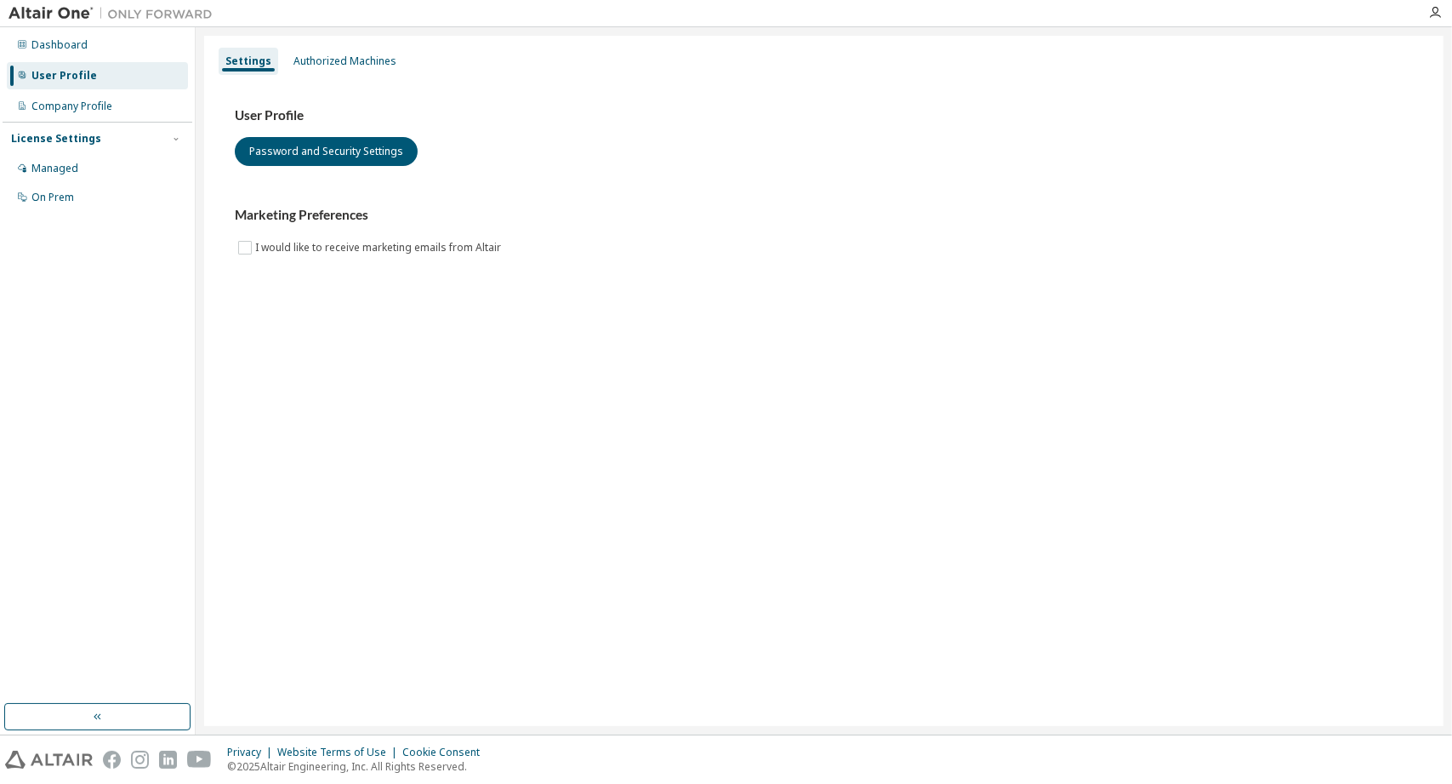
click at [39, 141] on div "License Settings" at bounding box center [56, 139] width 90 height 14
click at [39, 142] on div "License Settings" at bounding box center [56, 139] width 90 height 14
click at [42, 45] on div "Dashboard" at bounding box center [59, 45] width 56 height 14
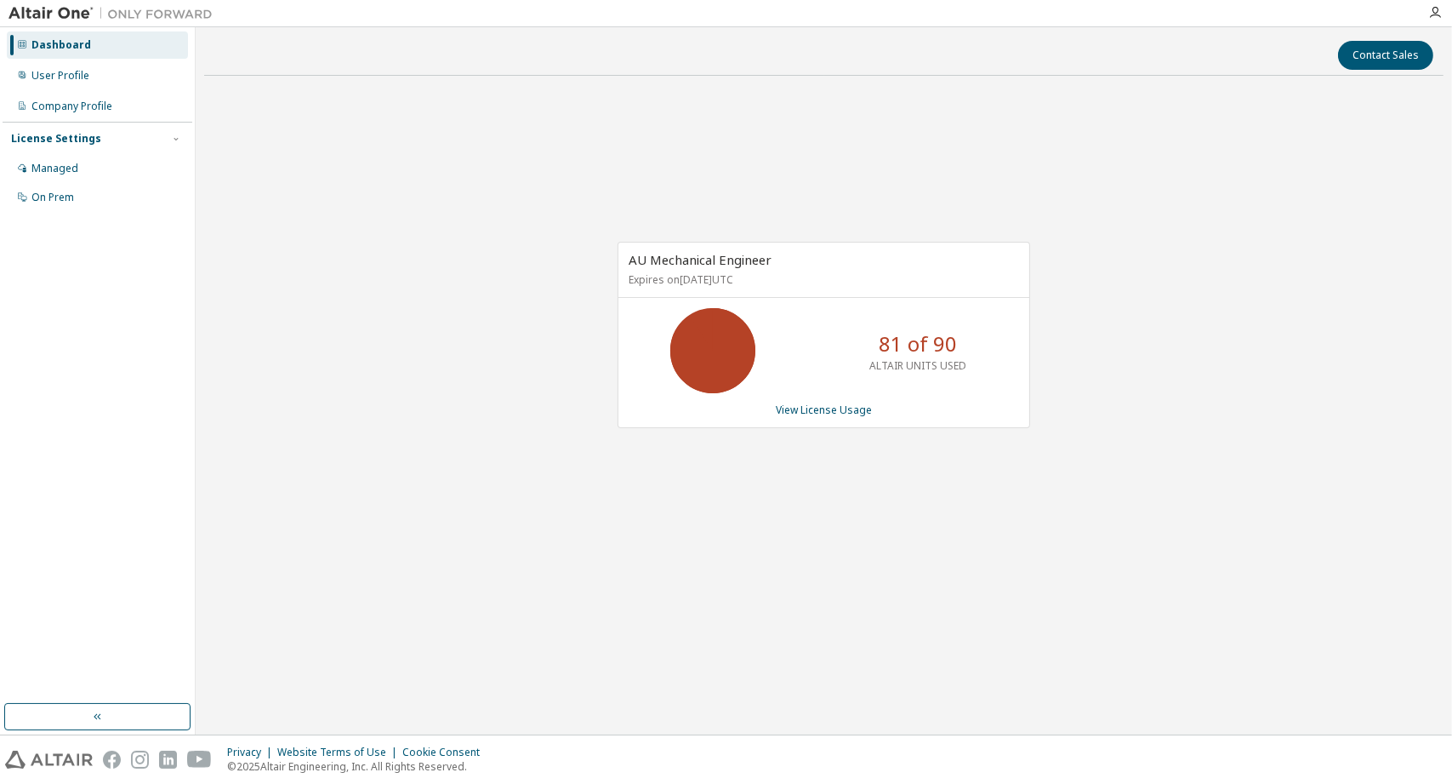
click at [890, 360] on p "ALTAIR UNITS USED" at bounding box center [918, 365] width 97 height 14
click at [62, 196] on div "On Prem" at bounding box center [52, 198] width 43 height 14
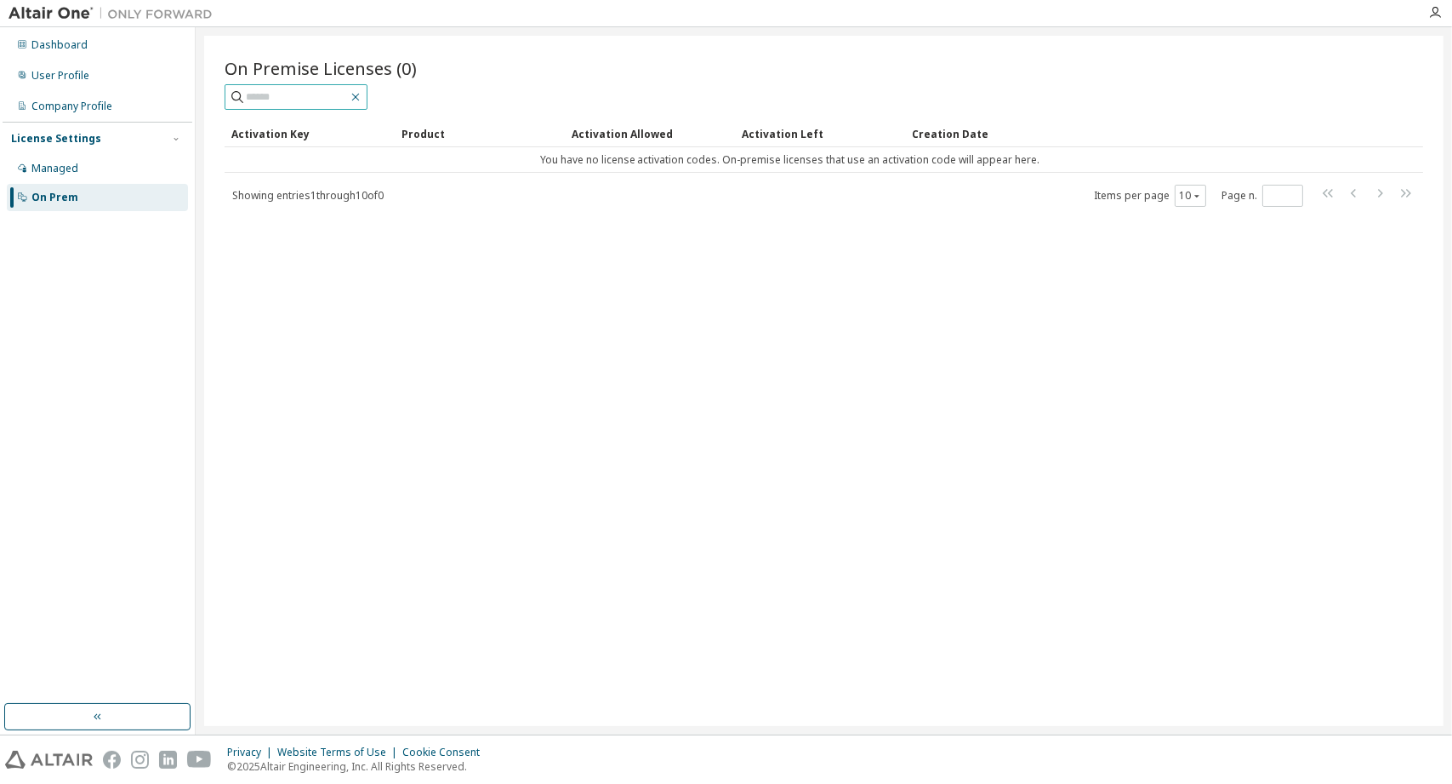
click at [362, 102] on icon "button" at bounding box center [356, 97] width 14 height 14
click at [60, 185] on div "On Prem" at bounding box center [97, 197] width 181 height 27
click at [74, 173] on div "Managed" at bounding box center [54, 169] width 47 height 14
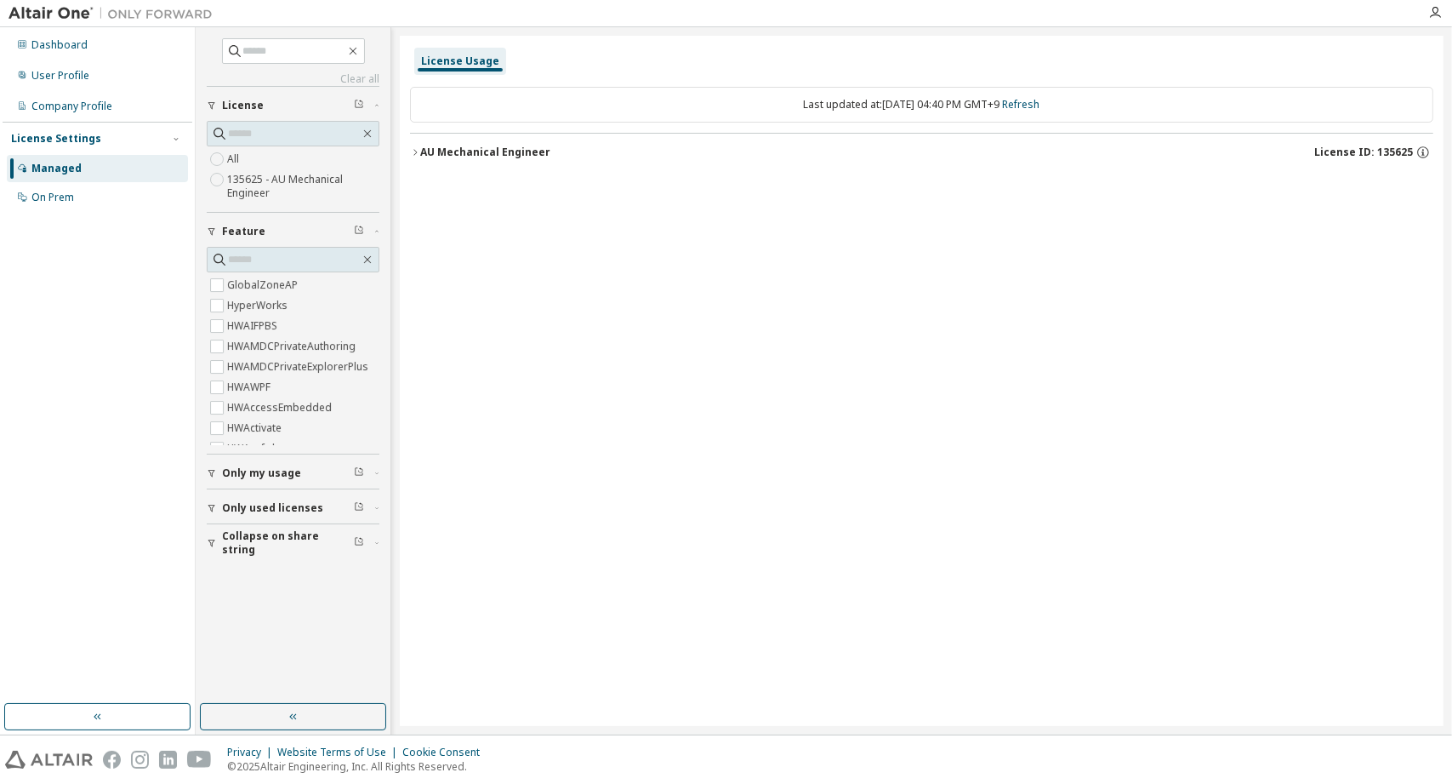
click at [70, 137] on div "License Settings" at bounding box center [56, 139] width 90 height 14
click at [90, 88] on div "User Profile" at bounding box center [97, 75] width 181 height 27
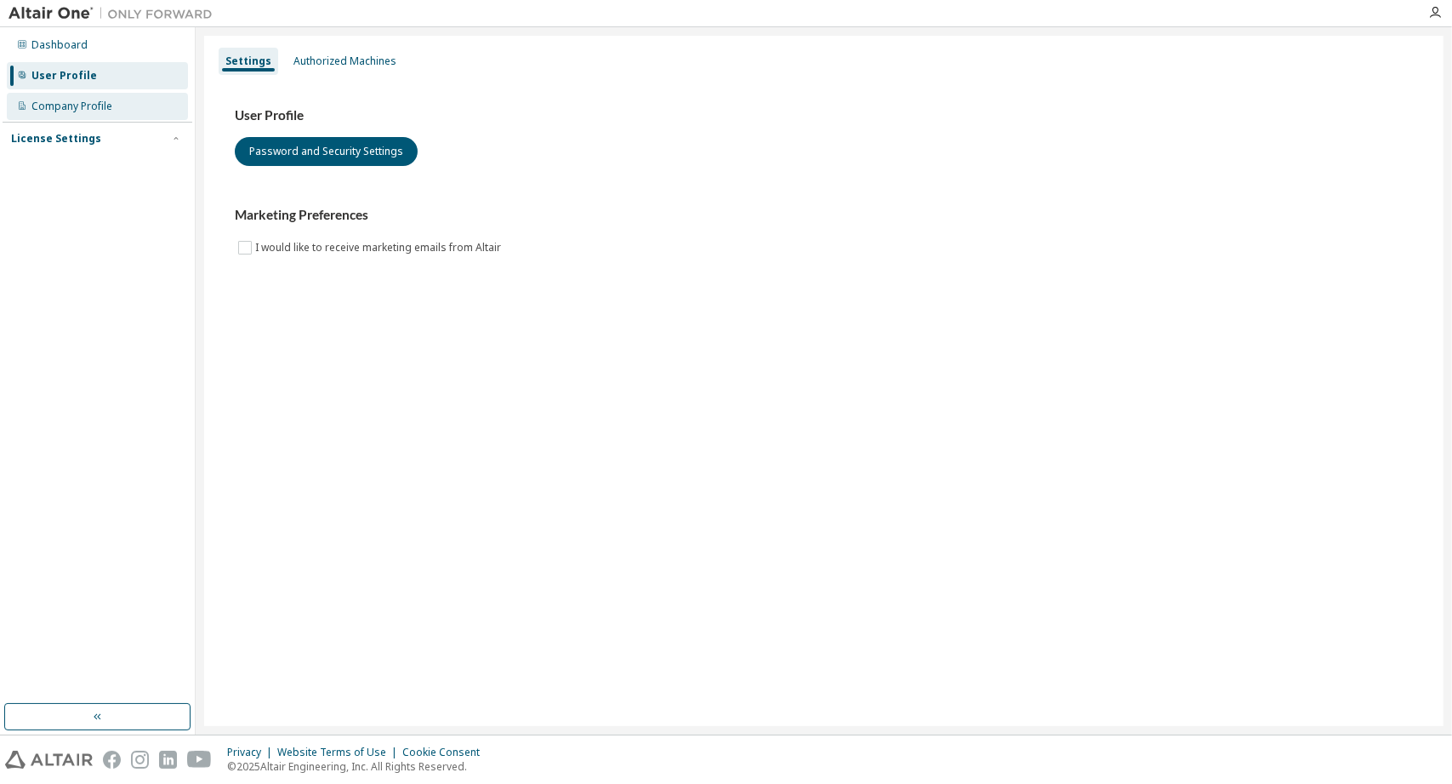
click at [91, 96] on div "Company Profile" at bounding box center [97, 106] width 181 height 27
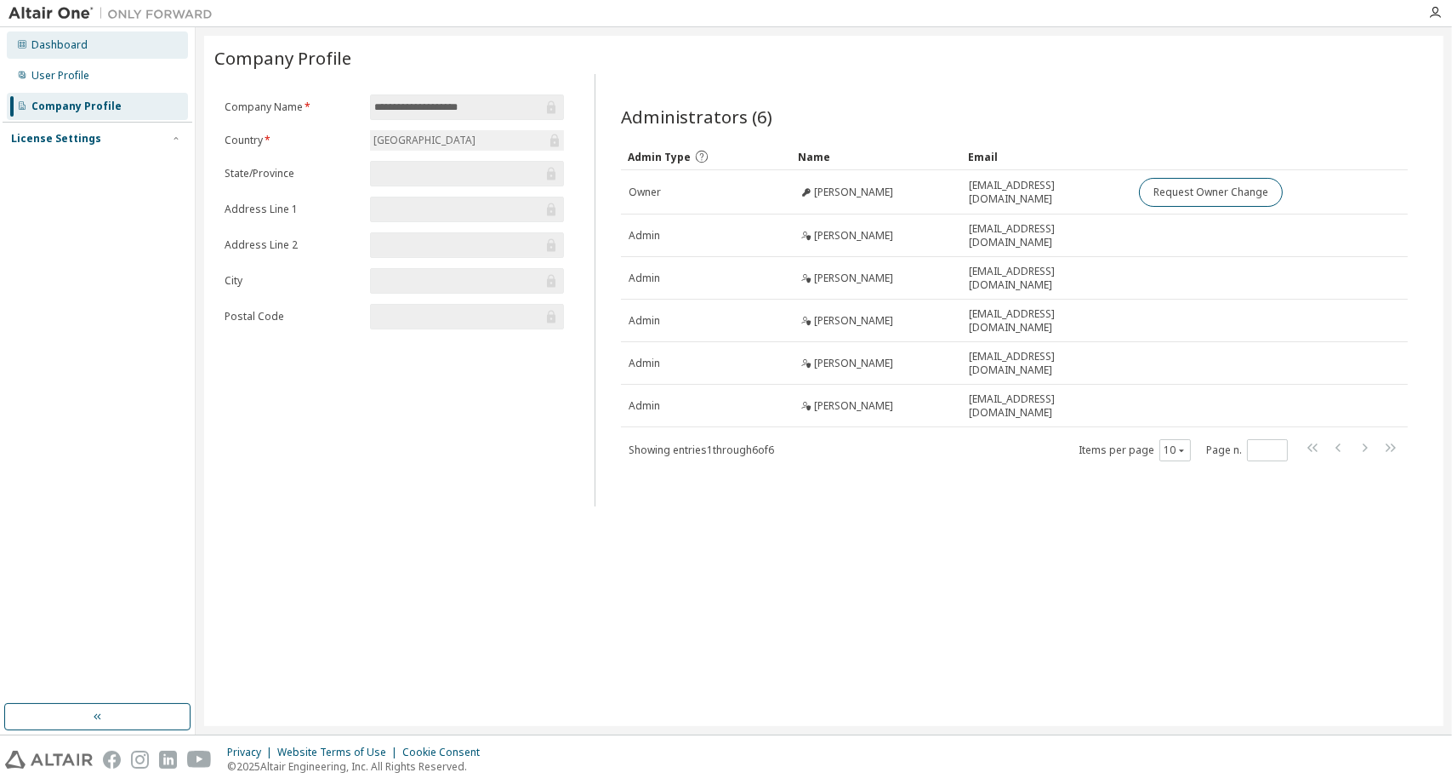
click at [112, 41] on div "Dashboard" at bounding box center [97, 44] width 181 height 27
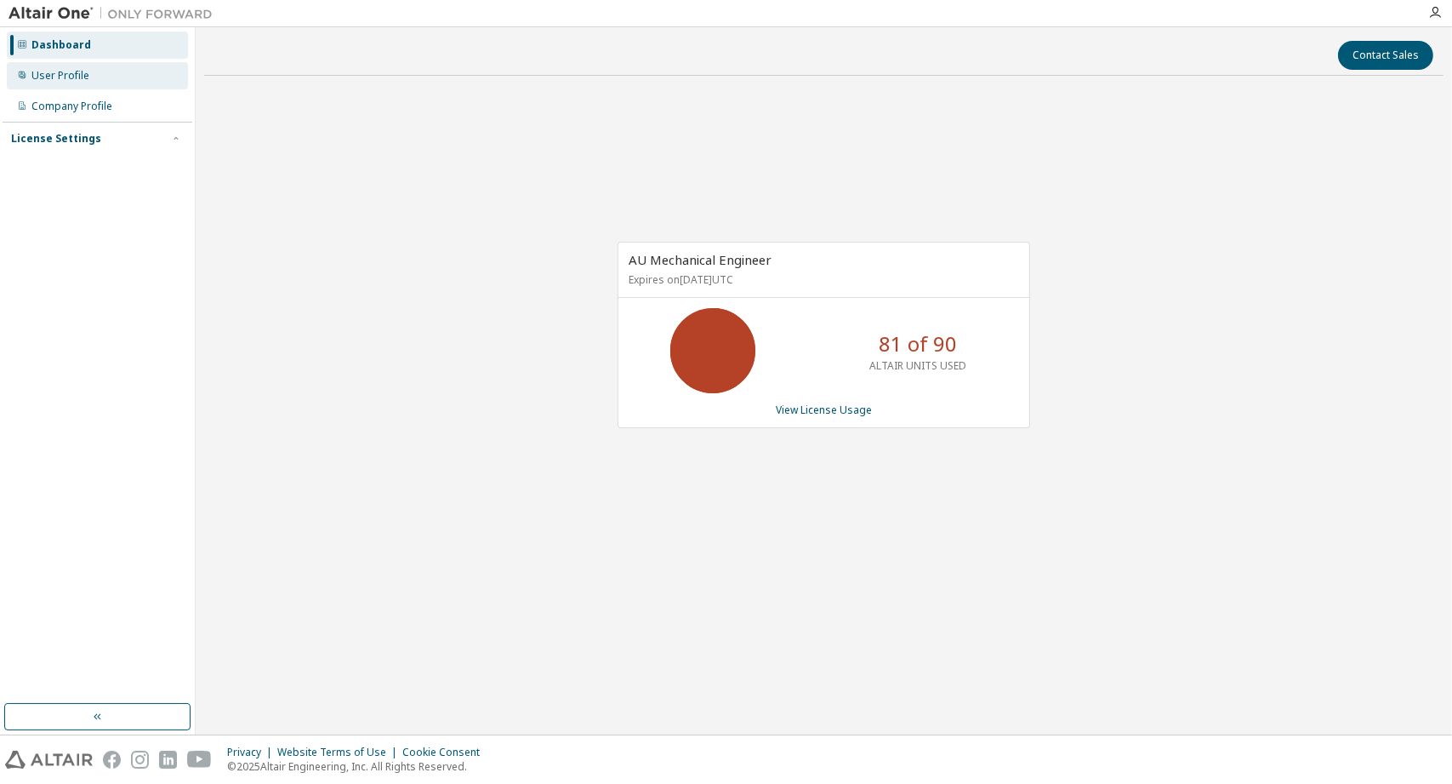
click at [101, 82] on div "User Profile" at bounding box center [97, 75] width 181 height 27
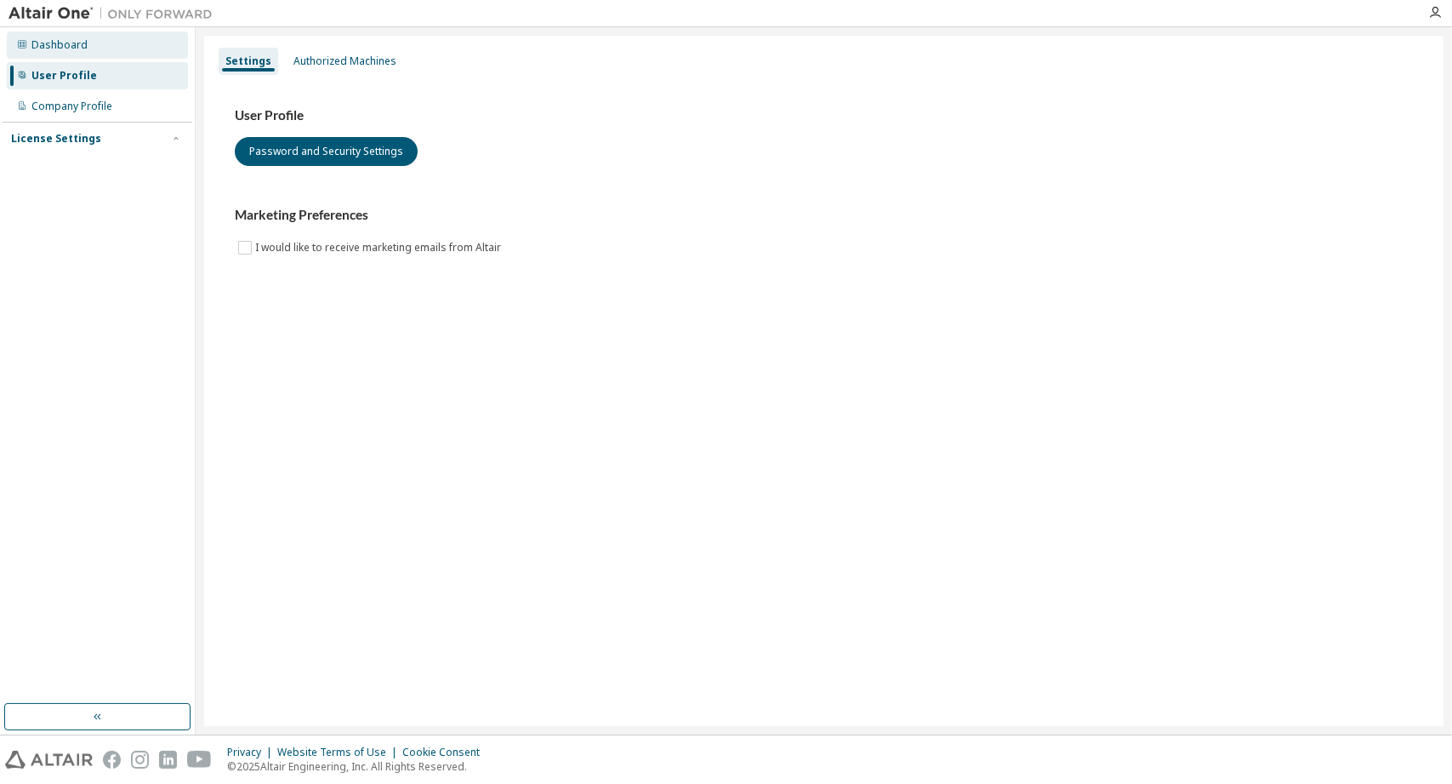
click at [103, 50] on div "Dashboard" at bounding box center [97, 44] width 181 height 27
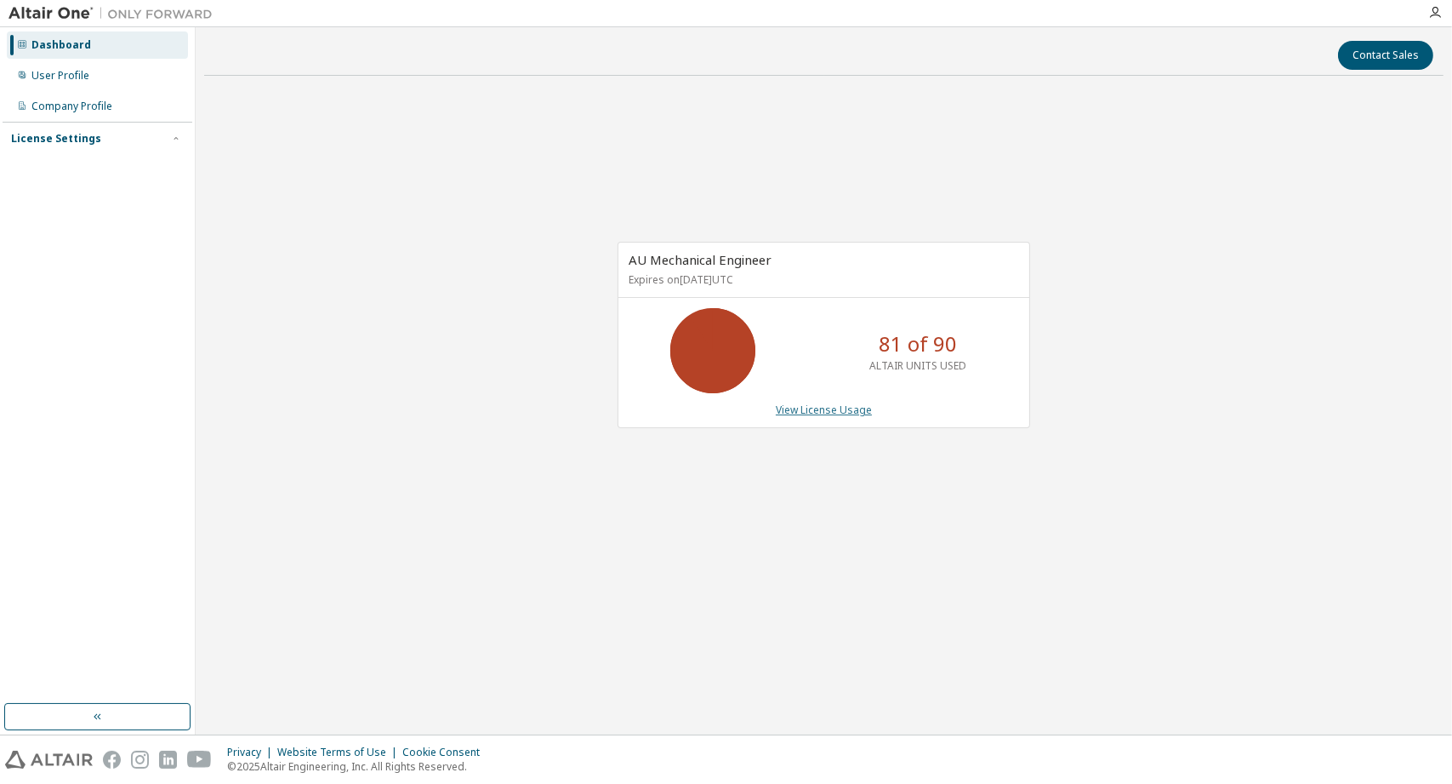
click at [829, 408] on link "View License Usage" at bounding box center [824, 409] width 96 height 14
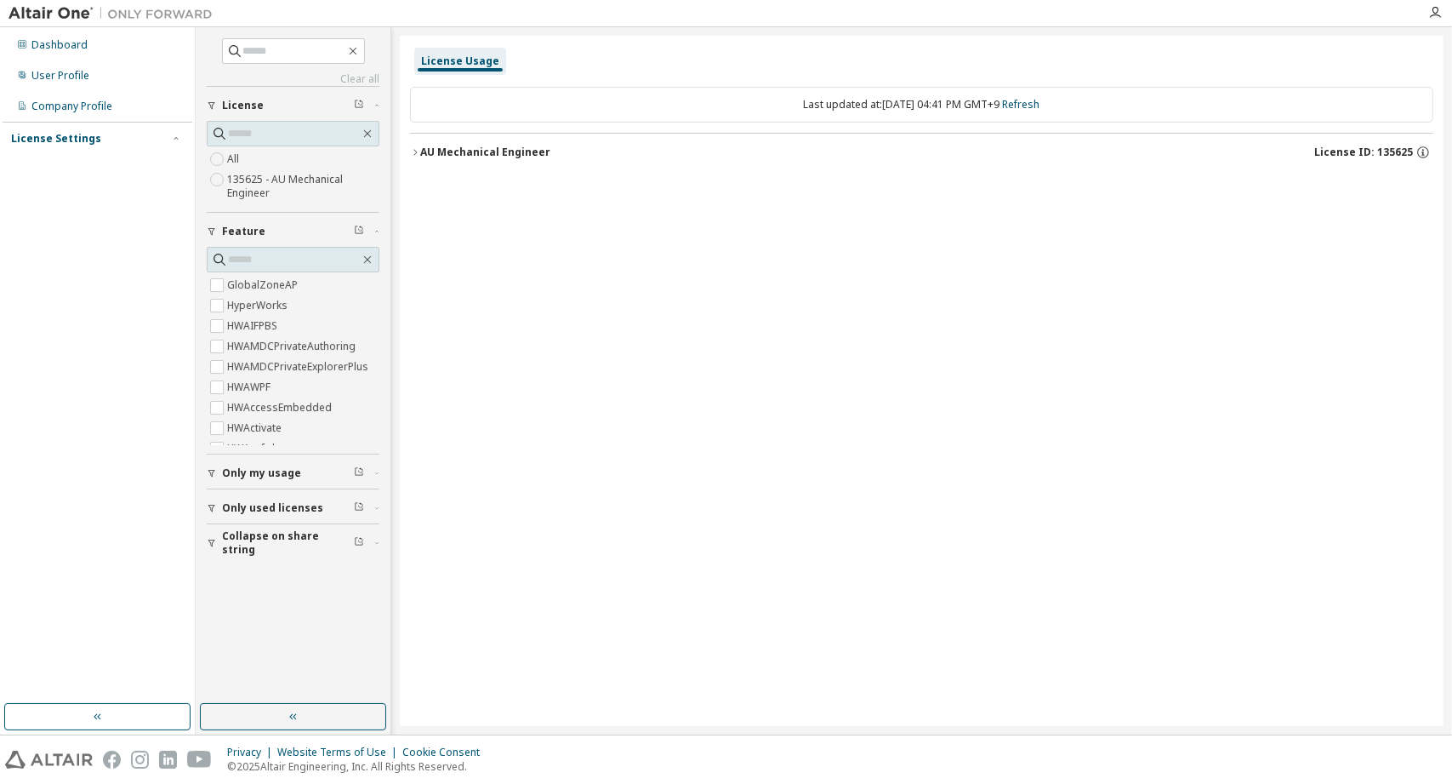
click at [47, 60] on div "Dashboard User Profile Company Profile License Settings Managed On Prem" at bounding box center [98, 92] width 190 height 125
click at [46, 51] on div "Dashboard" at bounding box center [59, 45] width 56 height 14
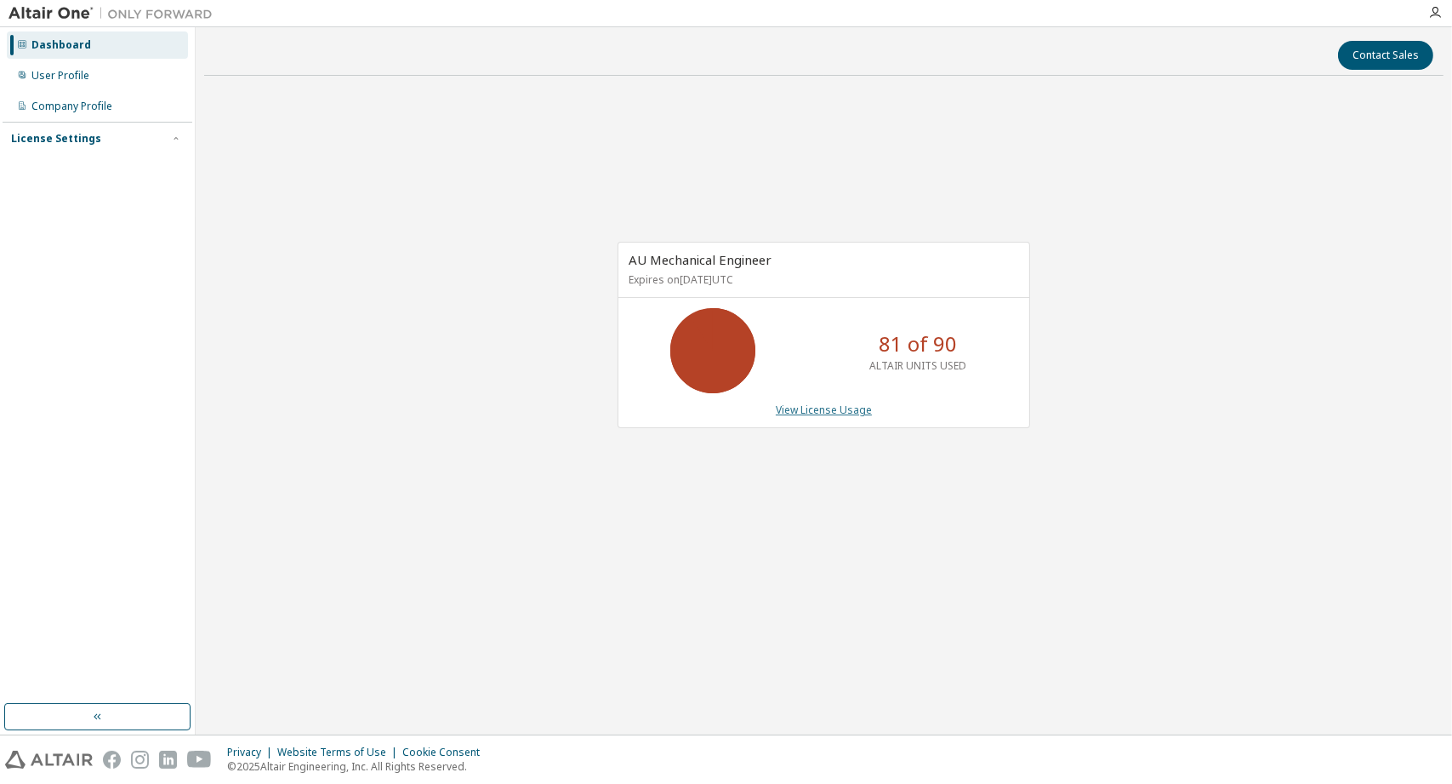
click at [798, 412] on link "View License Usage" at bounding box center [824, 409] width 96 height 14
click at [790, 409] on link "View License Usage" at bounding box center [824, 409] width 96 height 14
